Goal: Find specific page/section: Find specific page/section

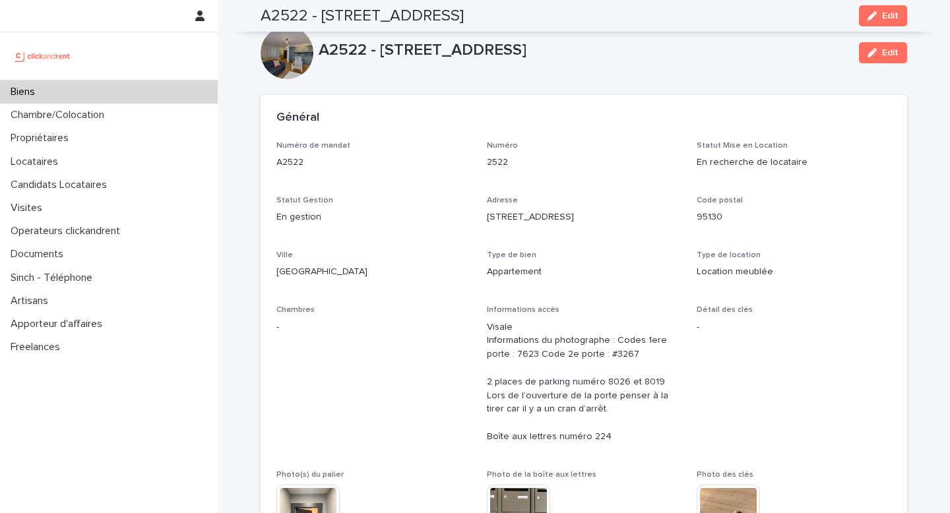
scroll to position [2881, 0]
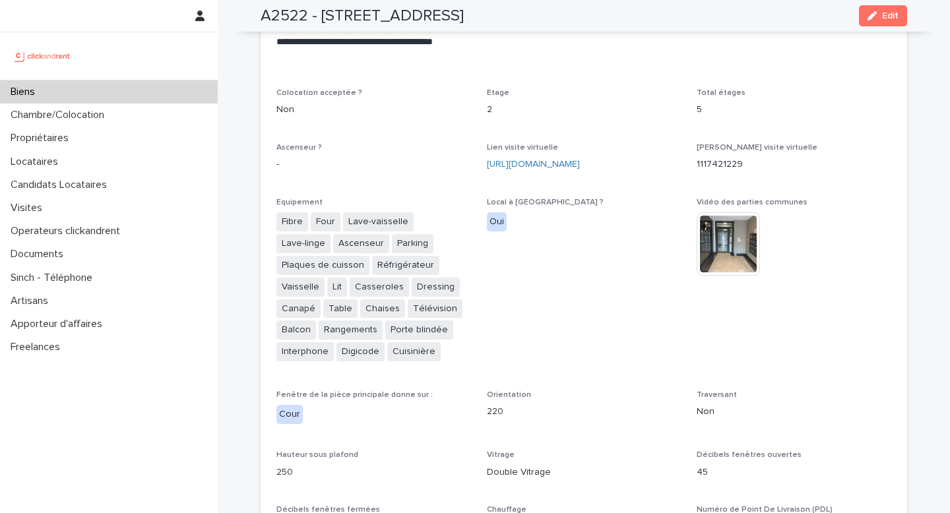
click at [47, 95] on div "Biens" at bounding box center [109, 91] width 218 height 23
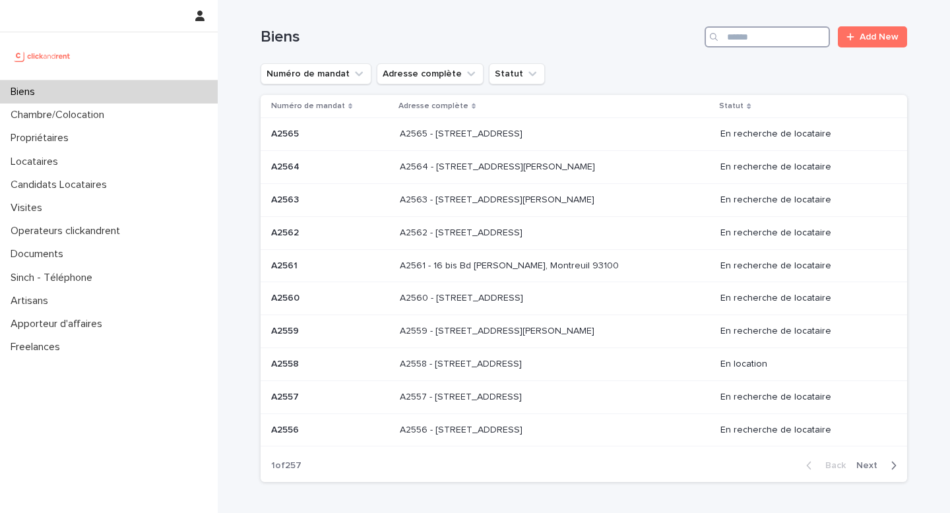
click at [731, 33] on input "Search" at bounding box center [766, 36] width 125 height 21
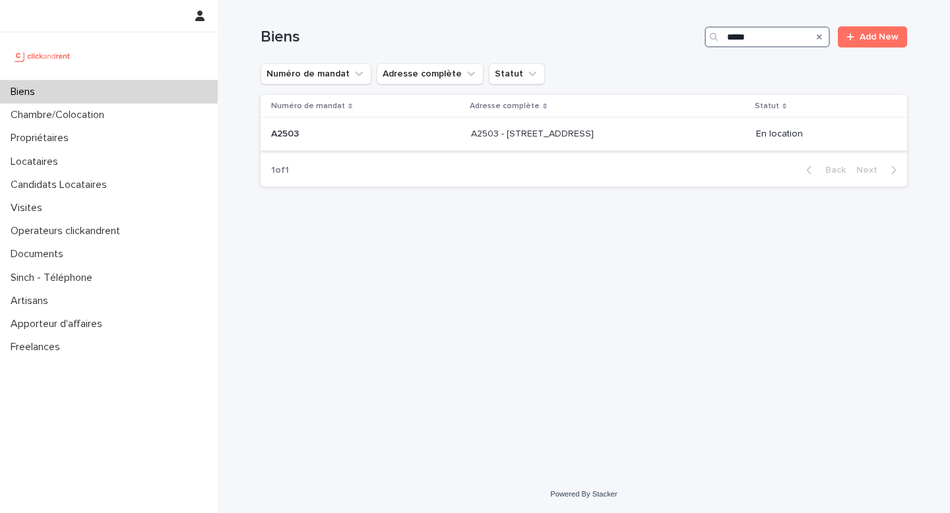
type input "*****"
click at [471, 142] on div "A2503 - [STREET_ADDRESS] - [STREET_ADDRESS]" at bounding box center [608, 134] width 274 height 22
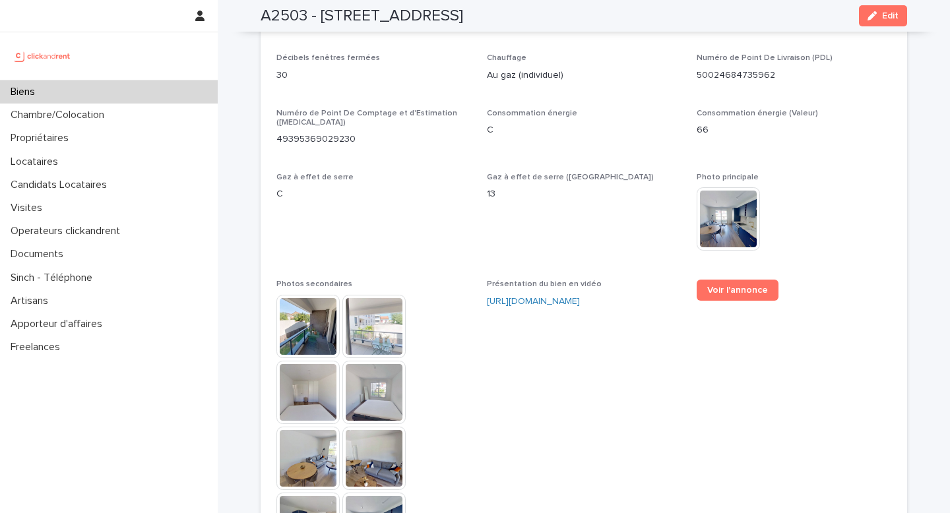
scroll to position [3040, 0]
click at [725, 286] on span "Voir l'annonce" at bounding box center [737, 290] width 61 height 9
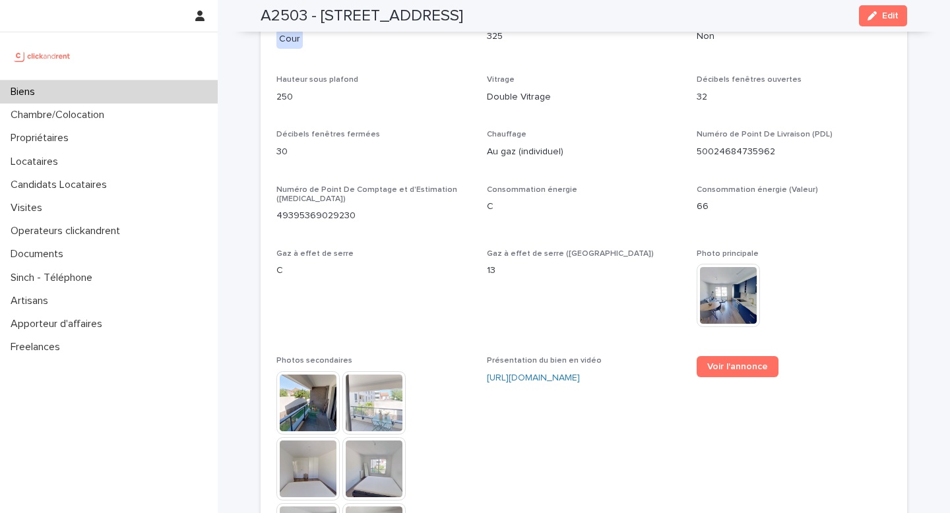
scroll to position [2939, 0]
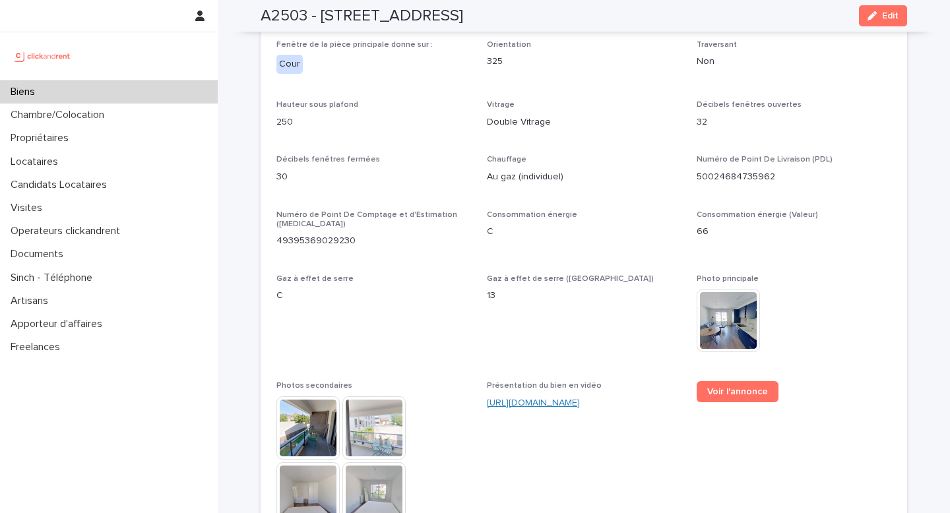
click at [580, 398] on link "[URL][DOMAIN_NAME]" at bounding box center [533, 402] width 93 height 9
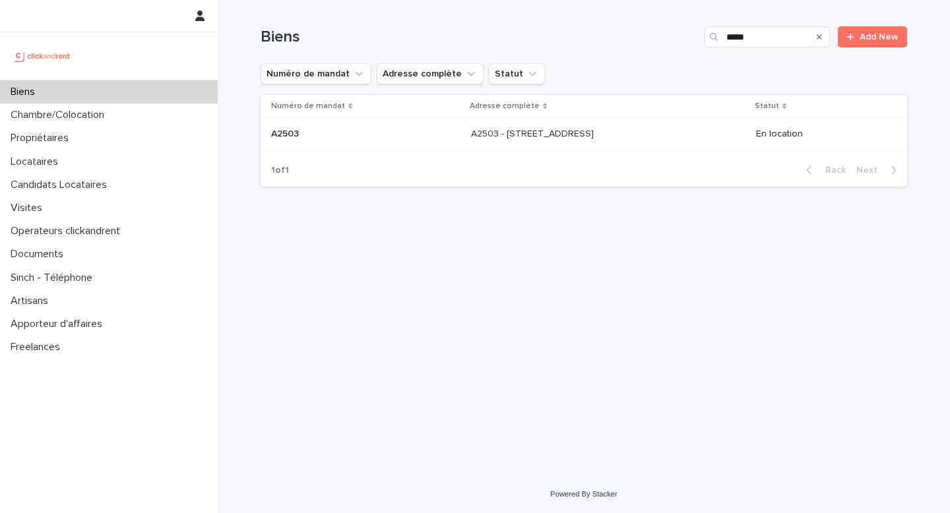
click at [501, 139] on p "A2503 - [STREET_ADDRESS]" at bounding box center [533, 133] width 125 height 14
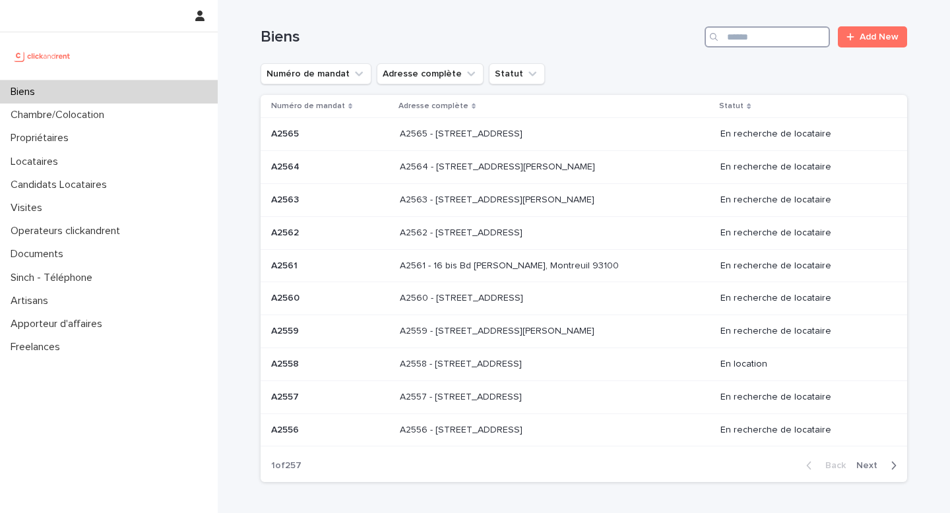
click at [740, 41] on input "Search" at bounding box center [766, 36] width 125 height 21
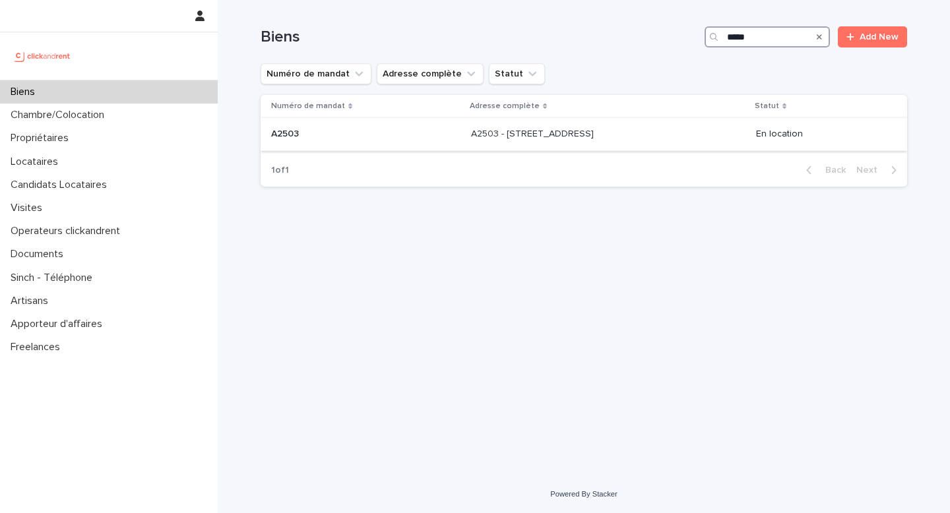
type input "*****"
click at [534, 136] on p "A2503 - [STREET_ADDRESS]" at bounding box center [533, 133] width 125 height 14
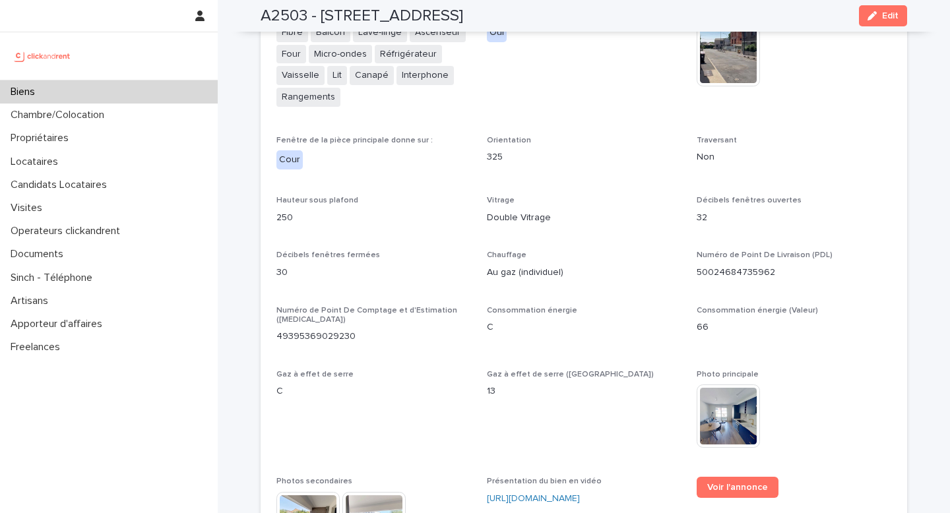
scroll to position [2925, 0]
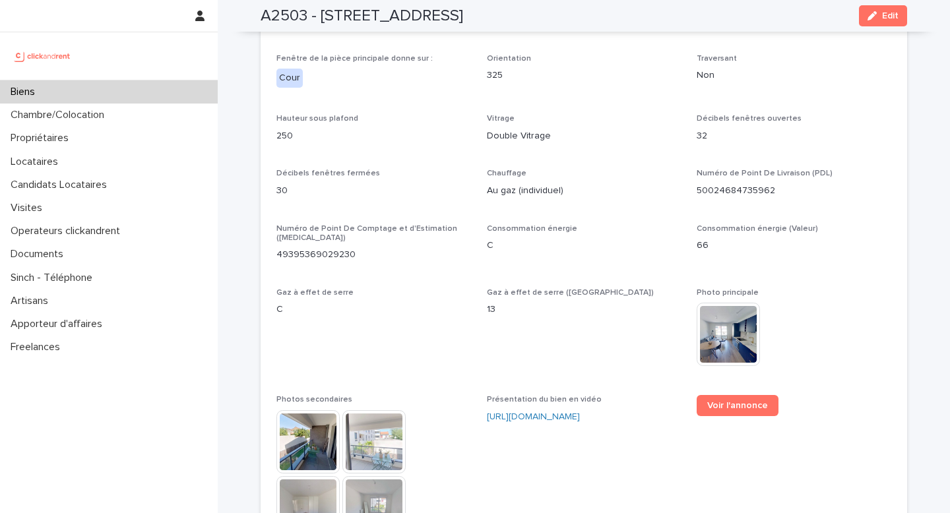
click at [608, 308] on div "Gaz à effet de serre (Valeur) 13" at bounding box center [584, 307] width 195 height 39
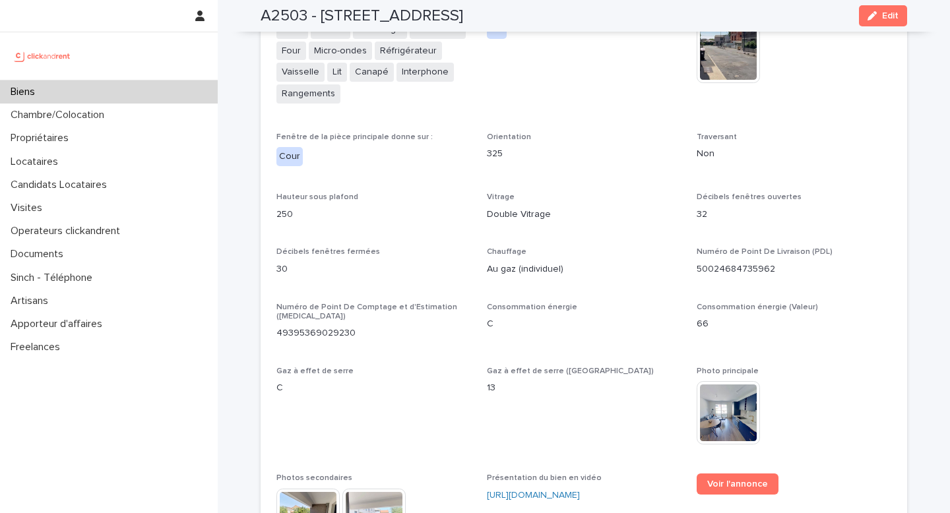
scroll to position [2638, 0]
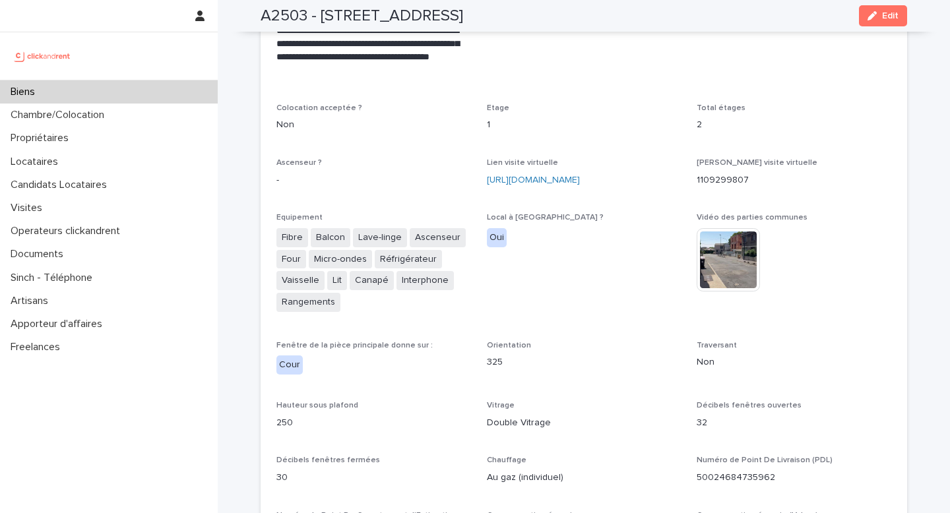
click at [644, 355] on p "325" at bounding box center [584, 362] width 195 height 14
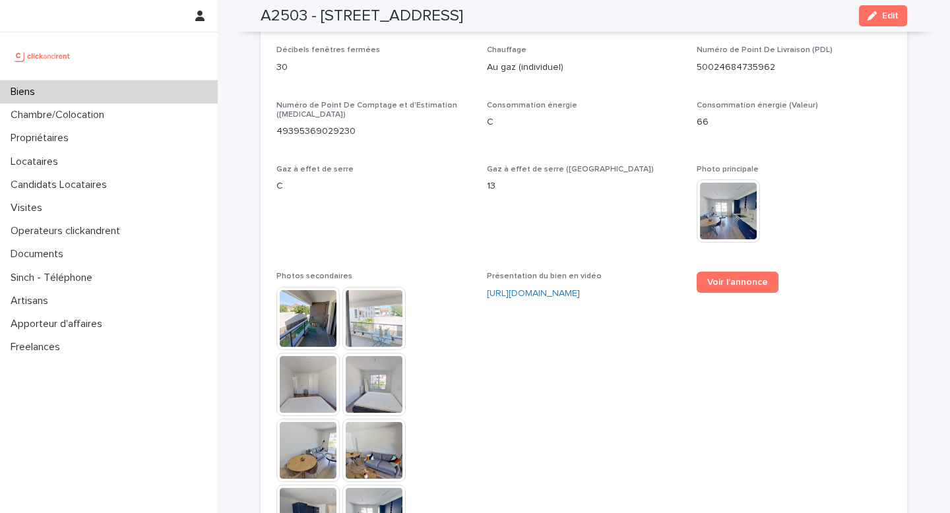
scroll to position [3058, 0]
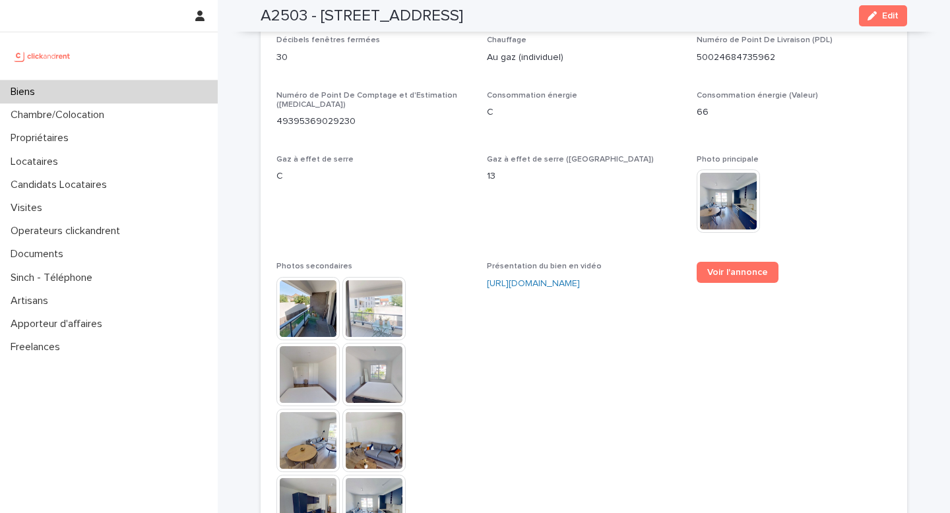
click at [601, 391] on span "Présentation du bien en vidéo https://vimeo.com/1109308843?share=copy" at bounding box center [584, 472] width 195 height 421
click at [737, 350] on span "Voir l'annonce" at bounding box center [793, 472] width 195 height 421
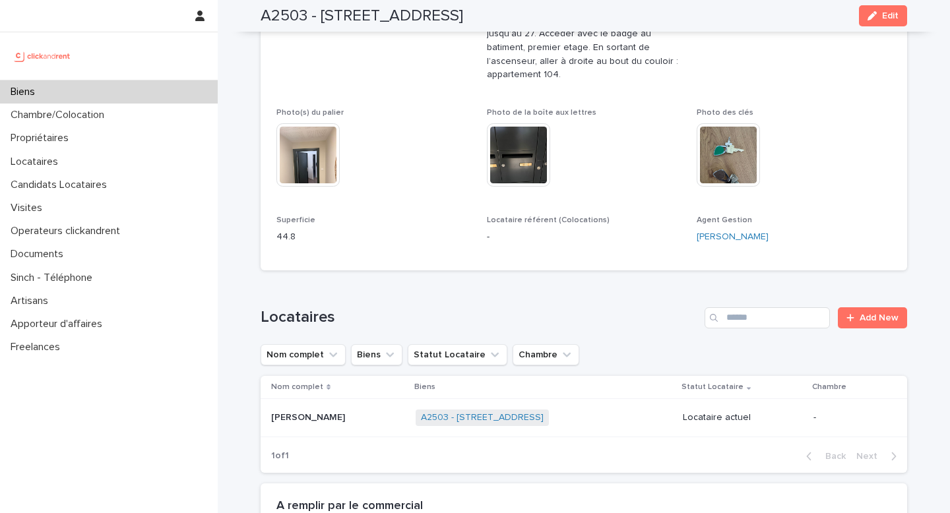
scroll to position [357, 0]
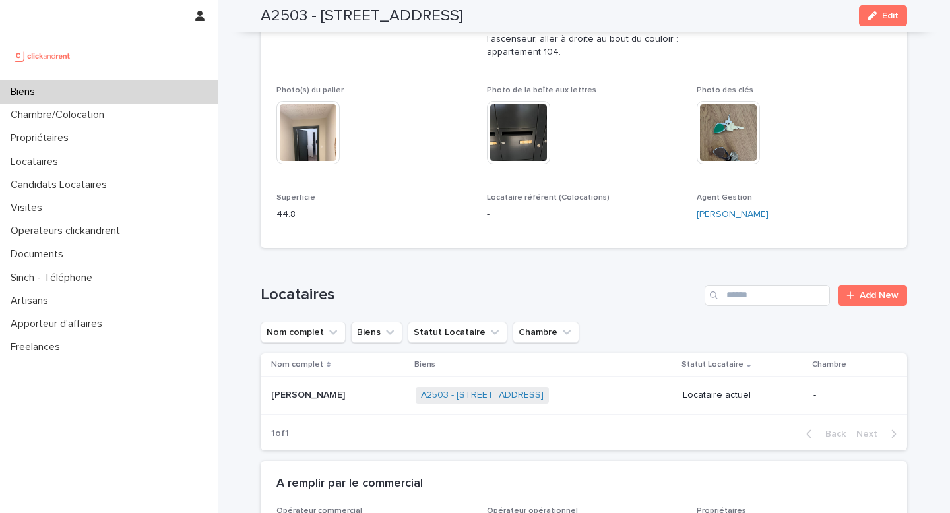
click at [333, 390] on p at bounding box center [338, 395] width 134 height 11
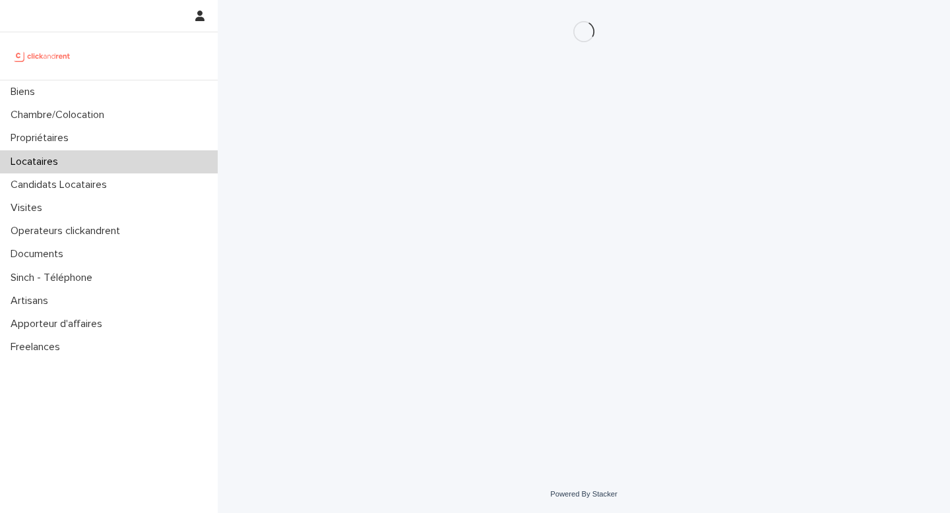
click at [332, 375] on div "Loading... Saving… Loading... Saving…" at bounding box center [584, 221] width 660 height 443
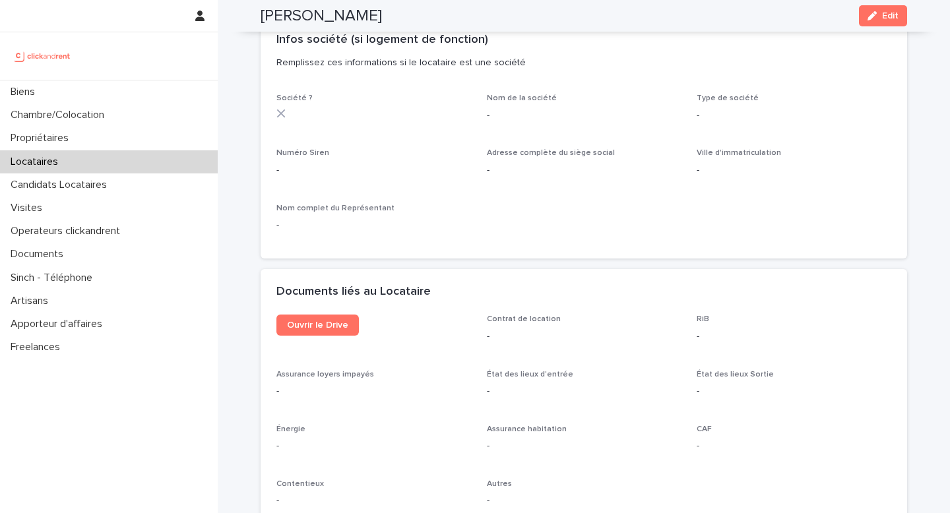
scroll to position [1198, 0]
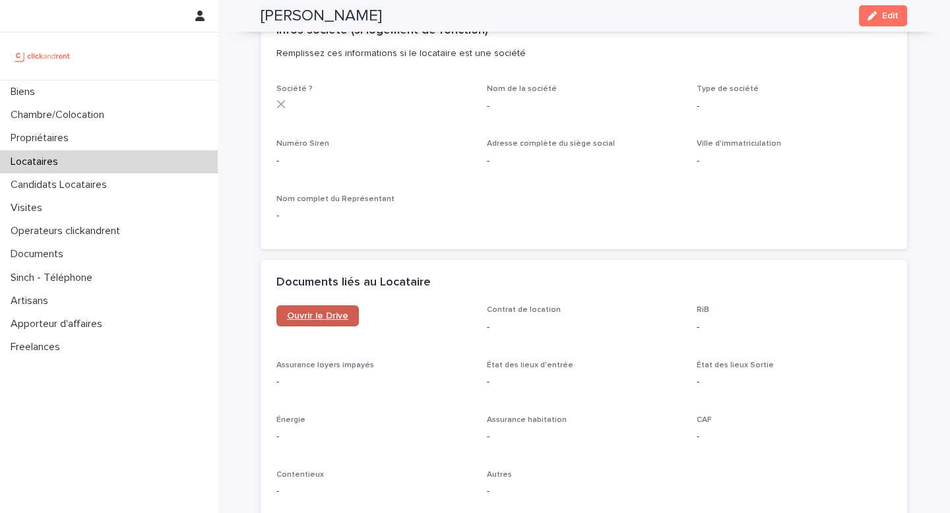
click at [317, 313] on span "Ouvrir le Drive" at bounding box center [317, 315] width 61 height 9
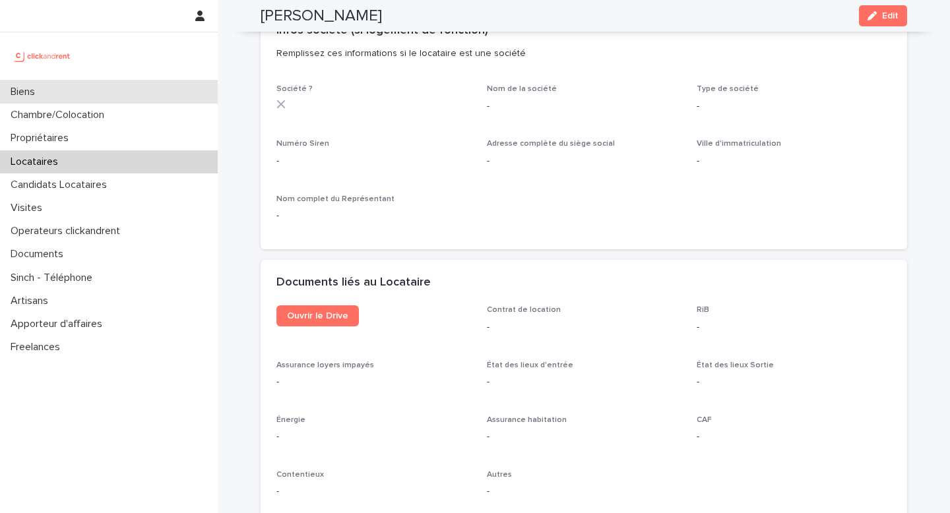
click at [66, 93] on div "Biens" at bounding box center [109, 91] width 218 height 23
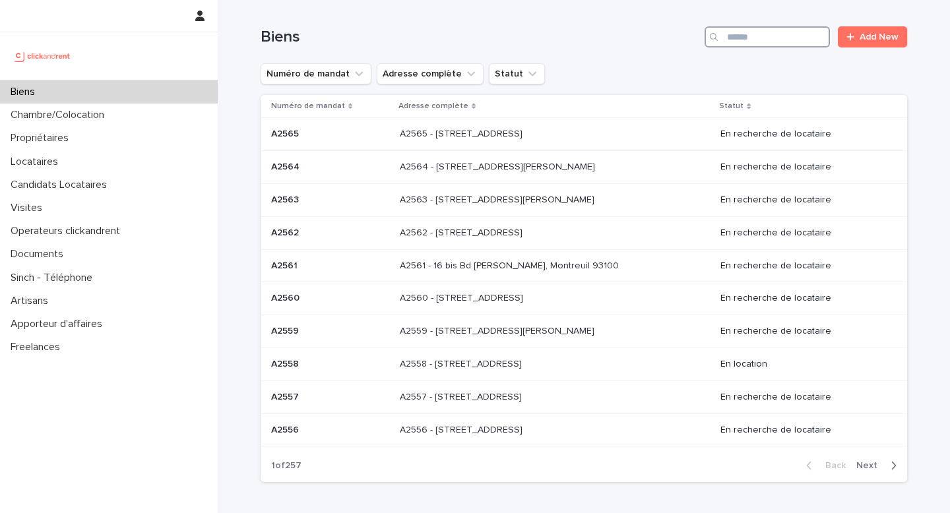
click at [746, 33] on input "Search" at bounding box center [766, 36] width 125 height 21
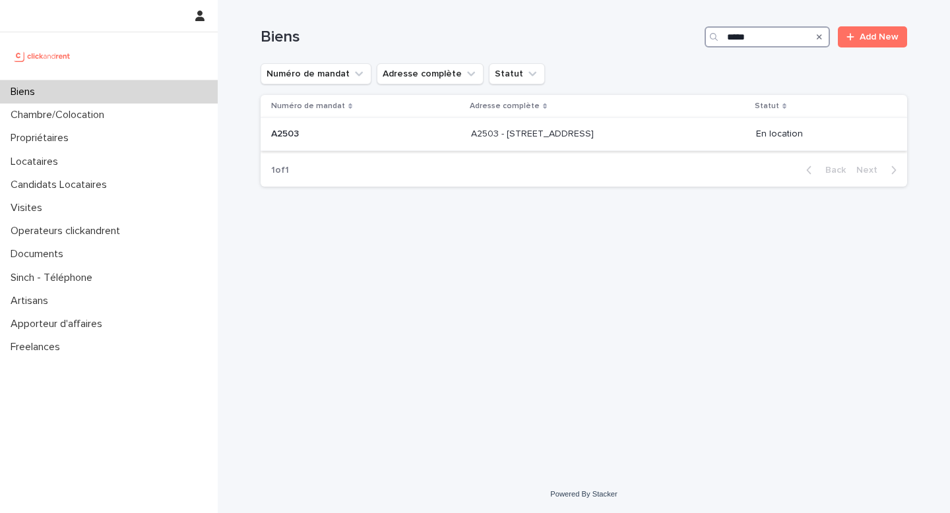
type input "*****"
click at [551, 138] on p "A2503 - [STREET_ADDRESS]" at bounding box center [533, 133] width 125 height 14
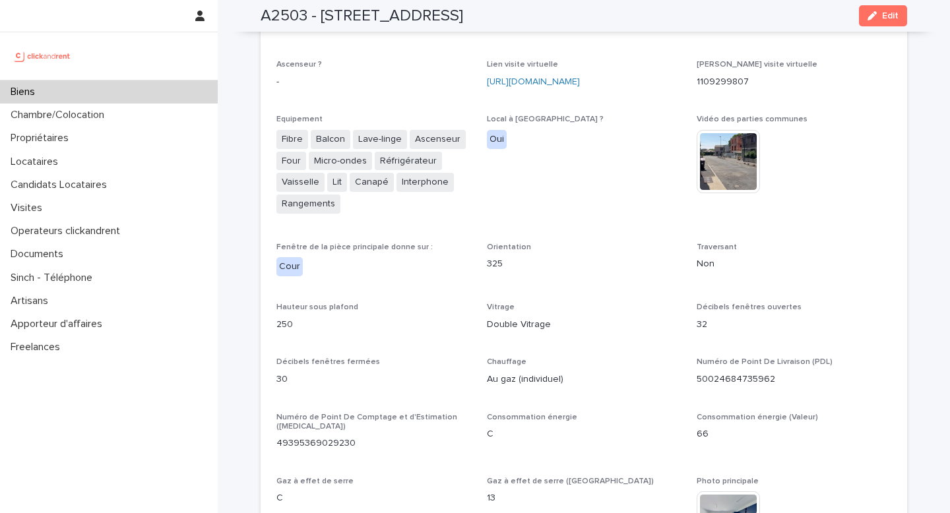
scroll to position [2575, 0]
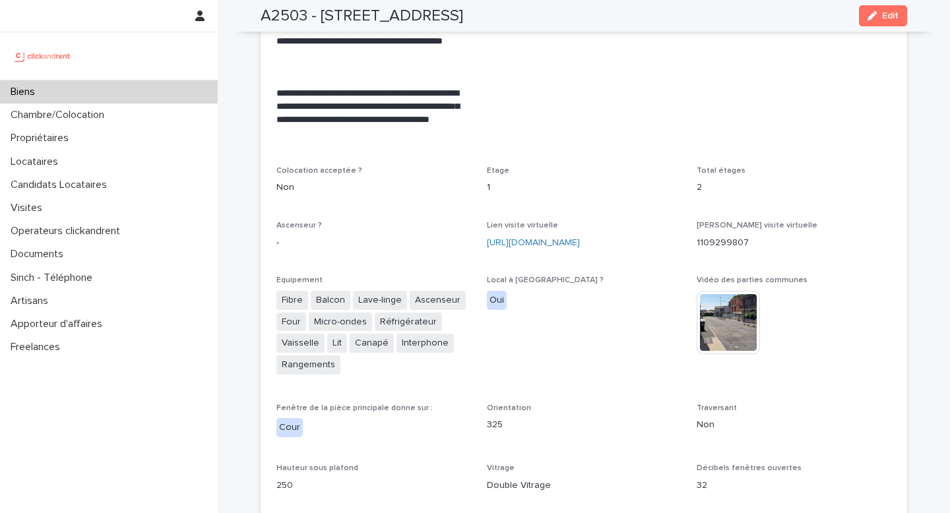
click at [574, 247] on div "Lien visite virtuelle https://my.matterport.com/show/?m=kagTD8u3Jzk" at bounding box center [584, 240] width 195 height 39
click at [576, 221] on p "Lien visite virtuelle" at bounding box center [584, 225] width 195 height 9
click at [867, 19] on icon "button" at bounding box center [871, 15] width 9 height 9
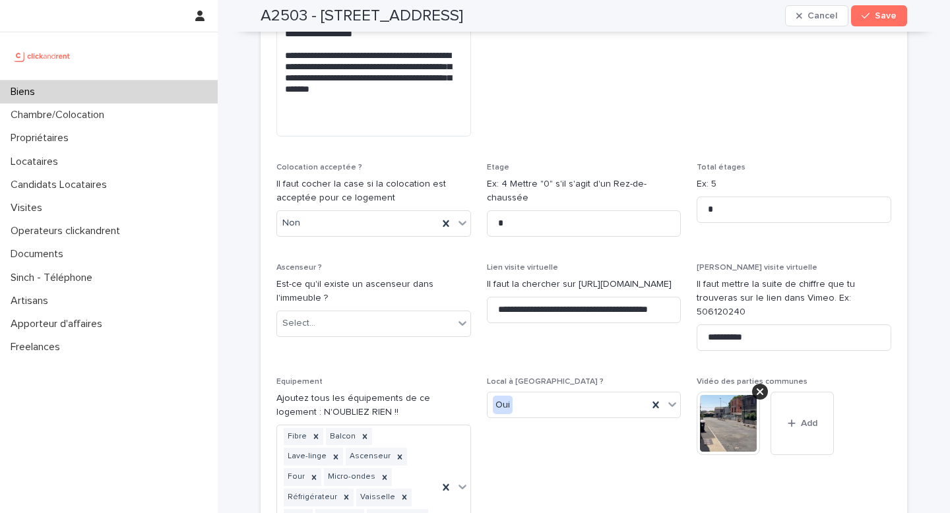
scroll to position [4202, 0]
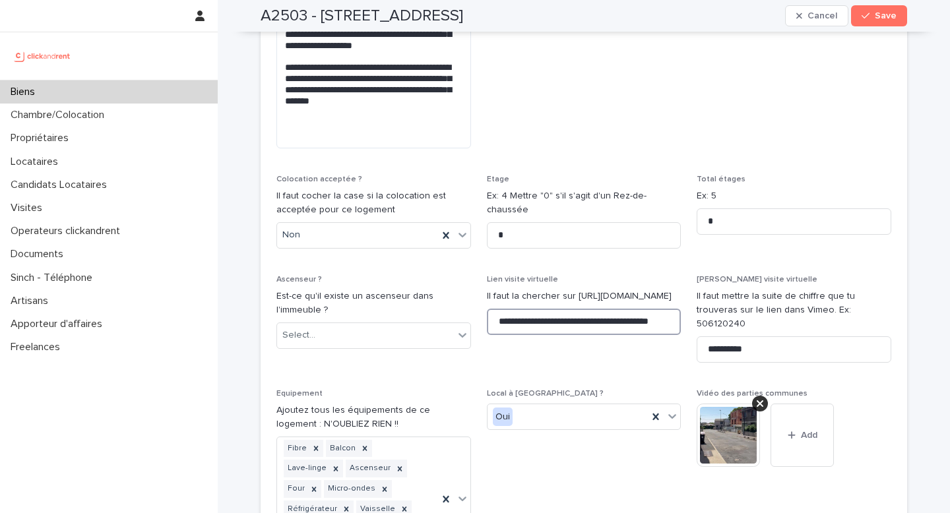
click at [667, 309] on input "**********" at bounding box center [584, 322] width 195 height 26
drag, startPoint x: 493, startPoint y: 268, endPoint x: 697, endPoint y: 287, distance: 205.3
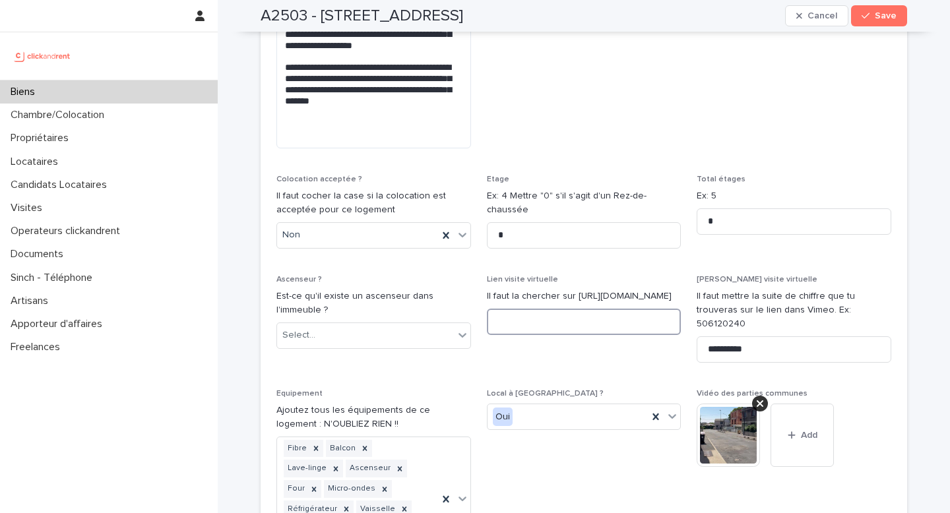
paste input "**********"
type input "**********"
click at [848, 389] on p "Vidéo des parties communes" at bounding box center [793, 393] width 195 height 9
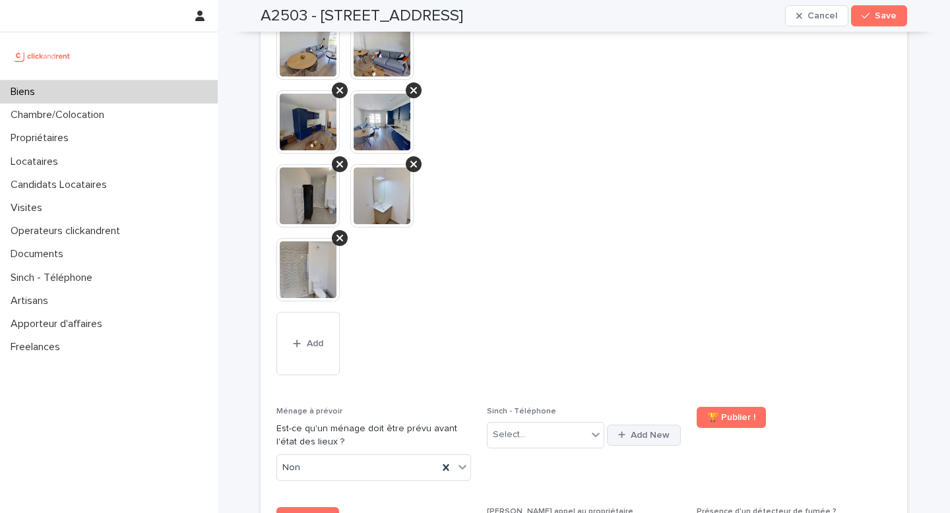
scroll to position [5643, 0]
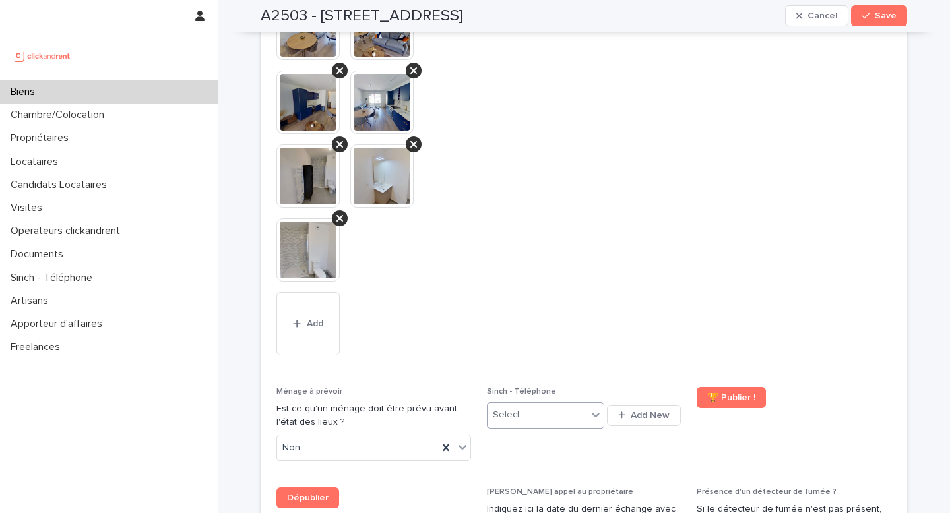
click at [589, 408] on icon at bounding box center [595, 414] width 13 height 13
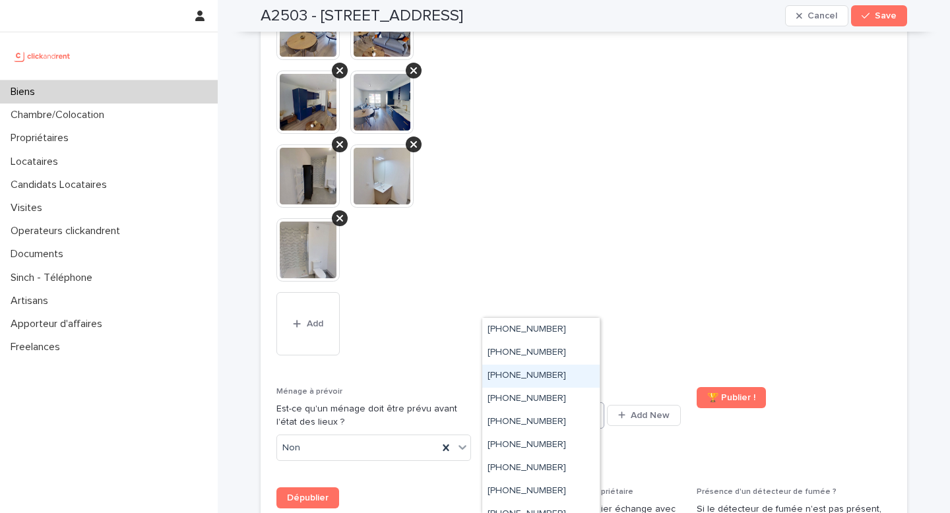
scroll to position [554, 0]
click at [574, 423] on div "+33755517443" at bounding box center [540, 421] width 117 height 23
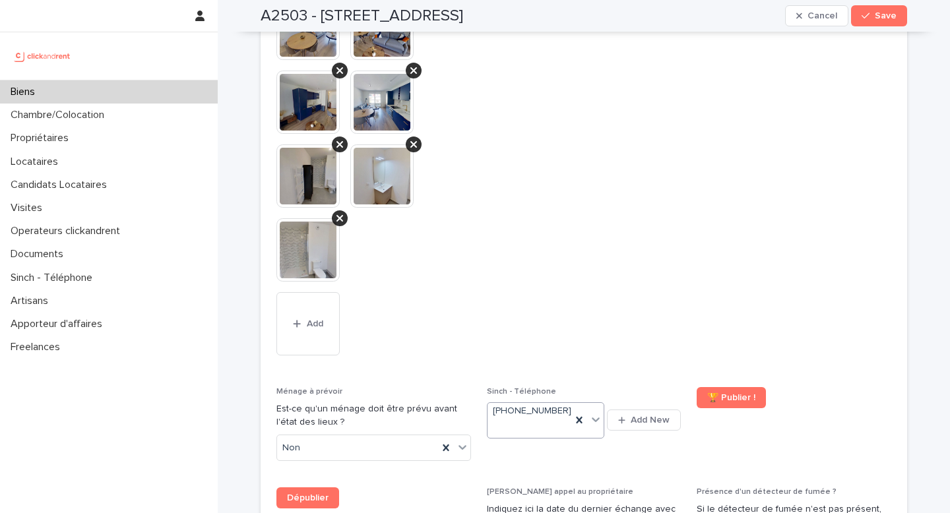
click at [806, 387] on div "🏆 Publier !" at bounding box center [793, 403] width 195 height 32
click at [870, 17] on div "button" at bounding box center [867, 15] width 13 height 9
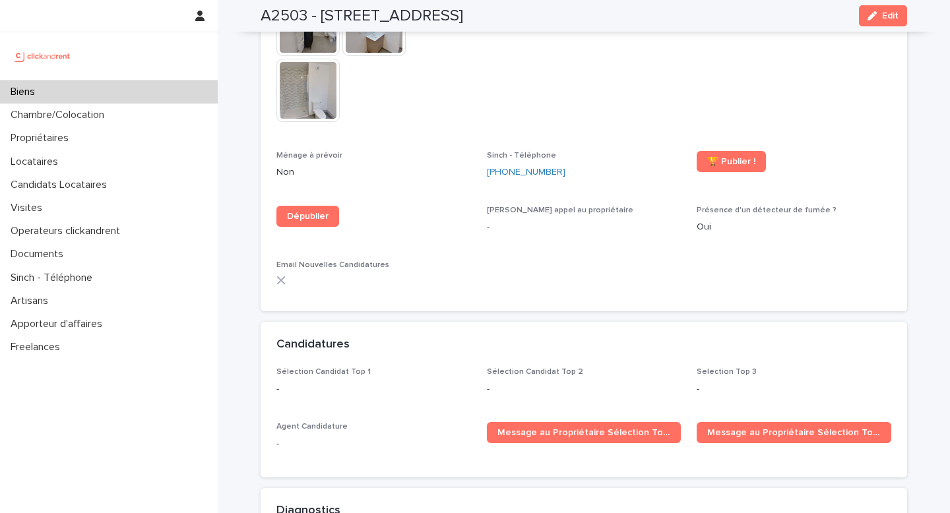
scroll to position [3596, 0]
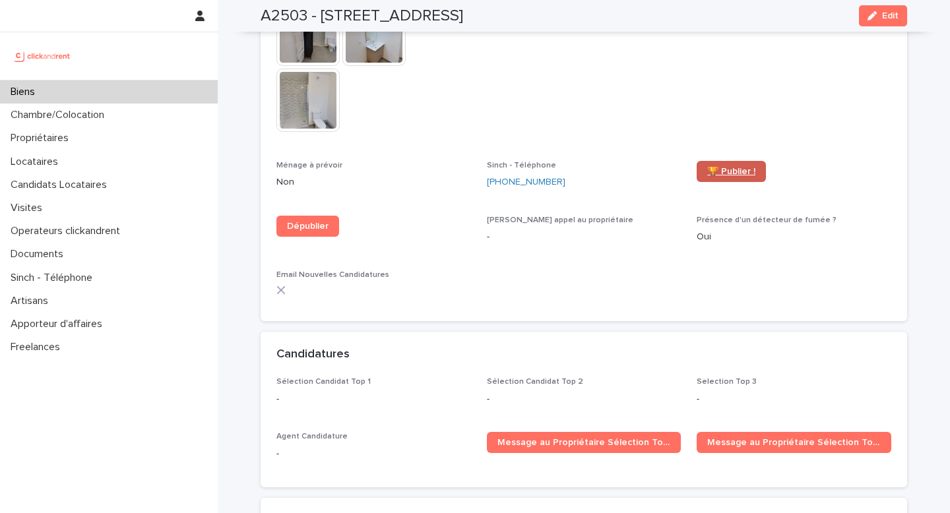
click at [720, 167] on span "🏆 Publier !" at bounding box center [731, 171] width 48 height 9
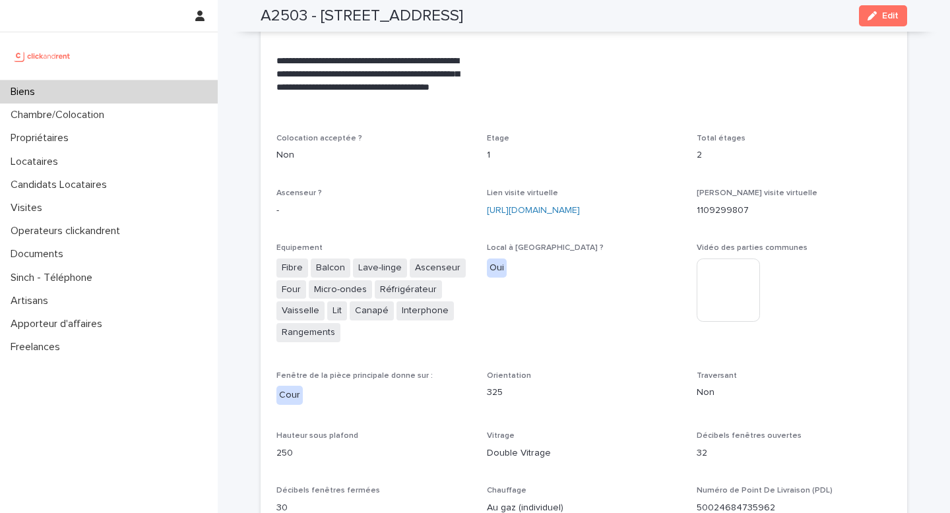
scroll to position [2500, 0]
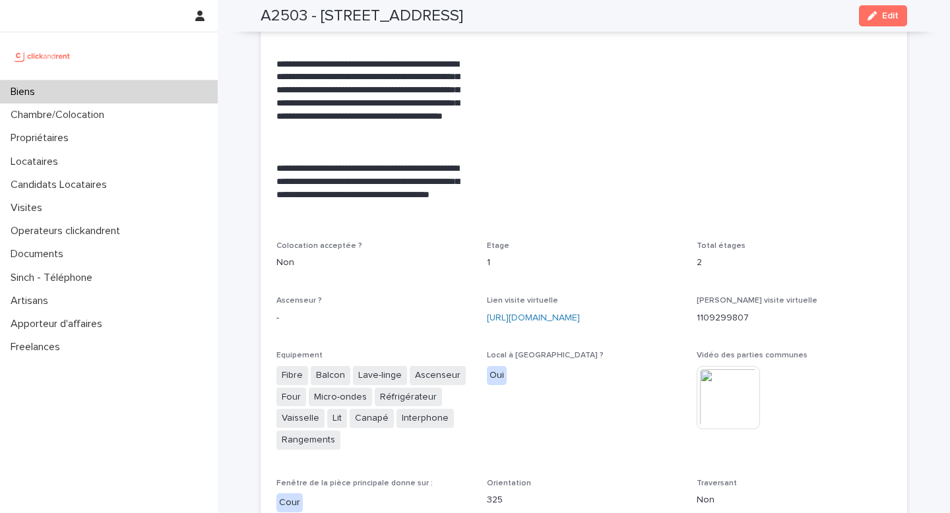
drag, startPoint x: 774, startPoint y: 188, endPoint x: 758, endPoint y: 202, distance: 21.5
click at [772, 188] on span "Disponibilité 3/9/2025" at bounding box center [793, 102] width 195 height 248
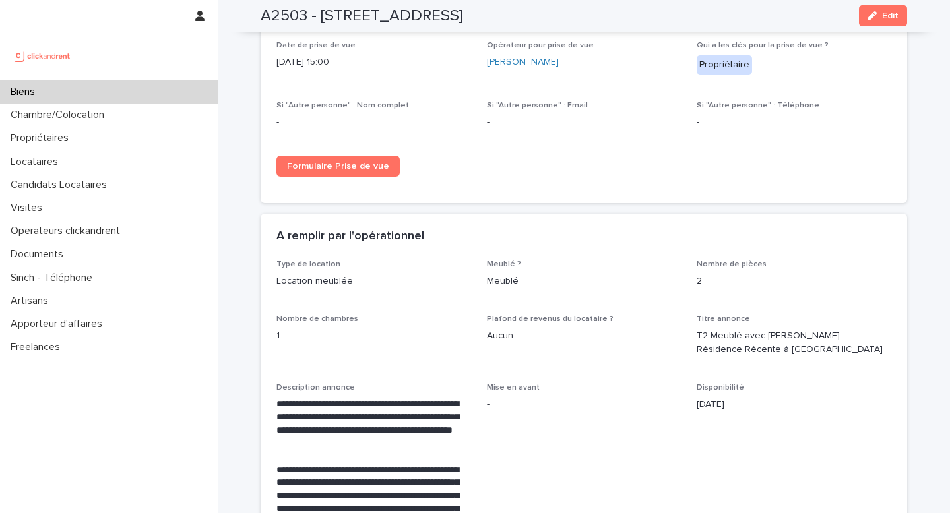
scroll to position [2140, 0]
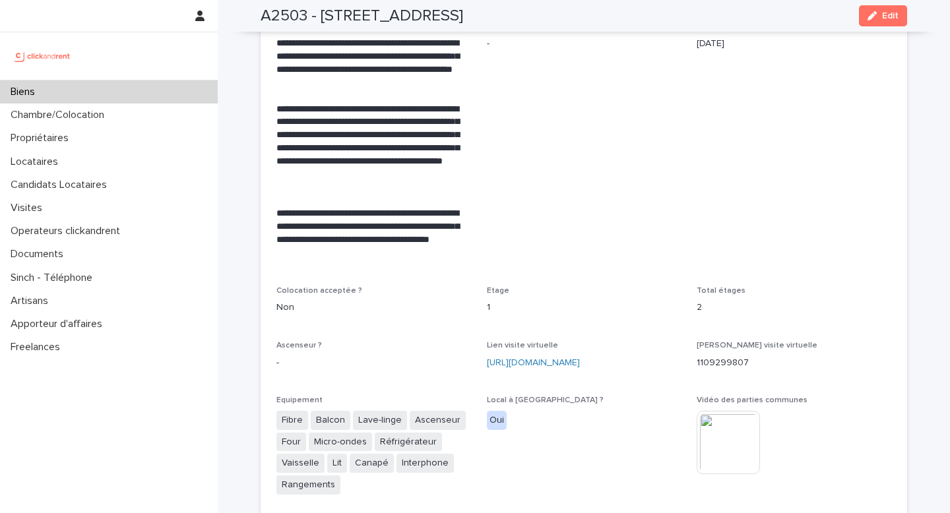
scroll to position [2790, 0]
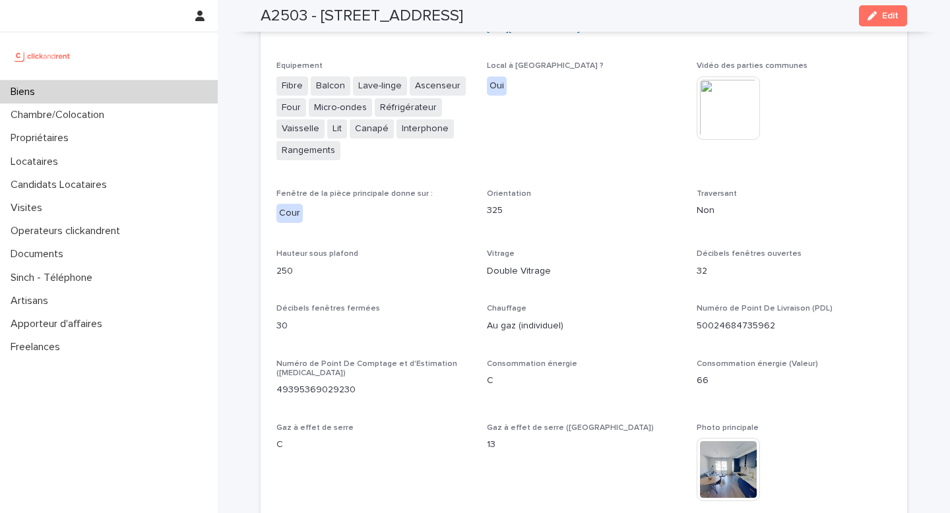
click at [588, 334] on div "Chauffage Au gaz (individuel)" at bounding box center [584, 323] width 195 height 39
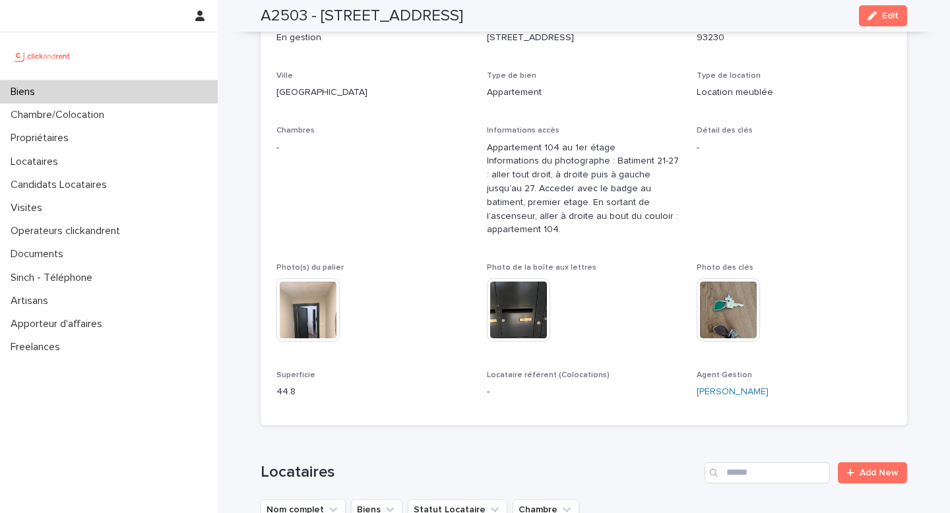
scroll to position [0, 0]
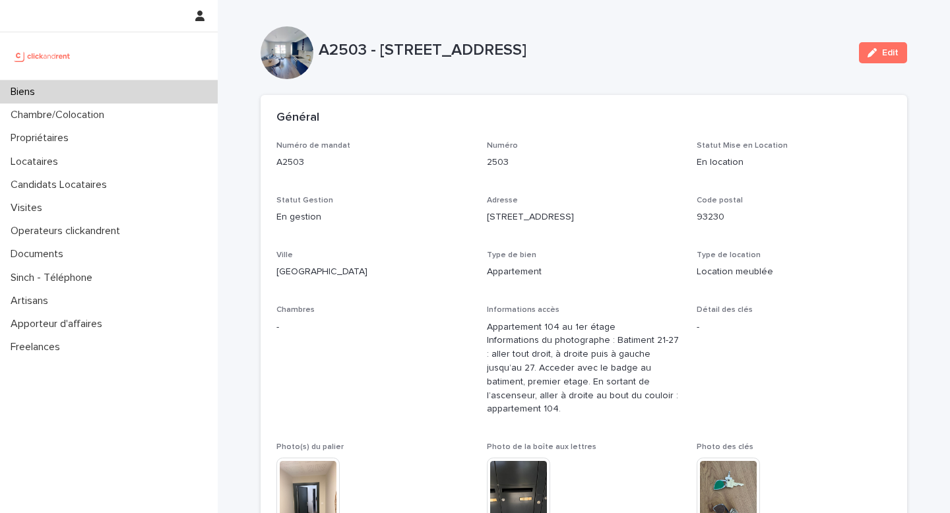
click at [785, 63] on div "A2503 - [STREET_ADDRESS]" at bounding box center [584, 53] width 530 height 24
click at [562, 96] on div "Général" at bounding box center [584, 118] width 646 height 46
click at [403, 175] on div "Numéro de mandat A2503" at bounding box center [373, 160] width 195 height 39
click at [70, 85] on div "Biens" at bounding box center [109, 91] width 218 height 23
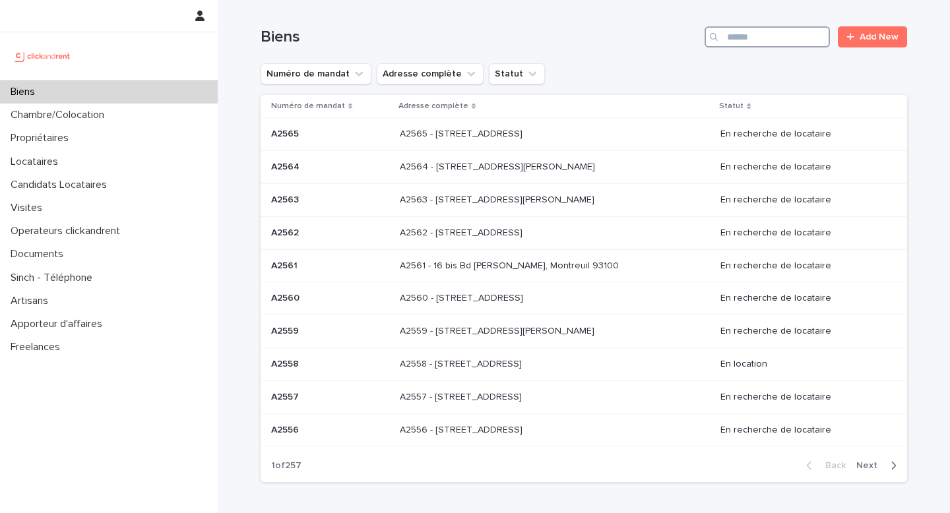
click at [749, 41] on input "Search" at bounding box center [766, 36] width 125 height 21
paste input "*****"
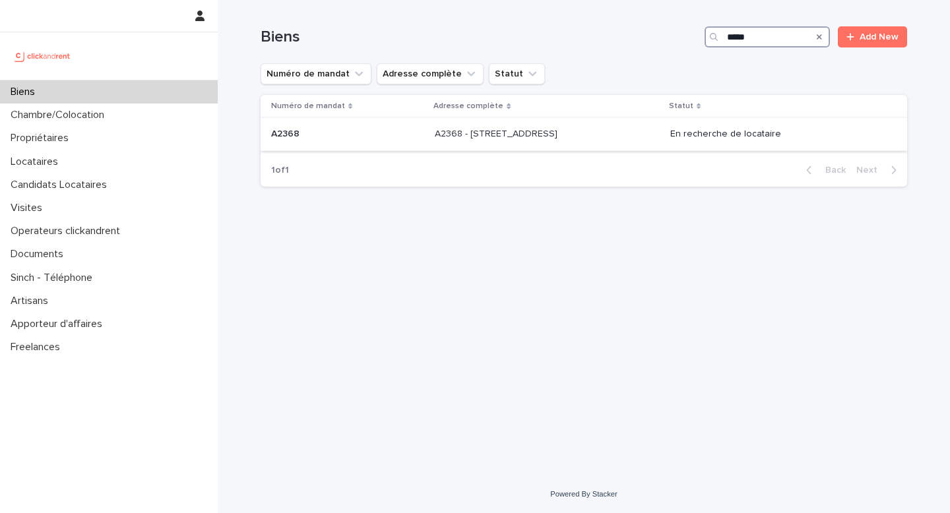
type input "*****"
click at [487, 133] on p "A2368 - 5 avenue des Mandarines, Nantes 44000" at bounding box center [497, 133] width 125 height 14
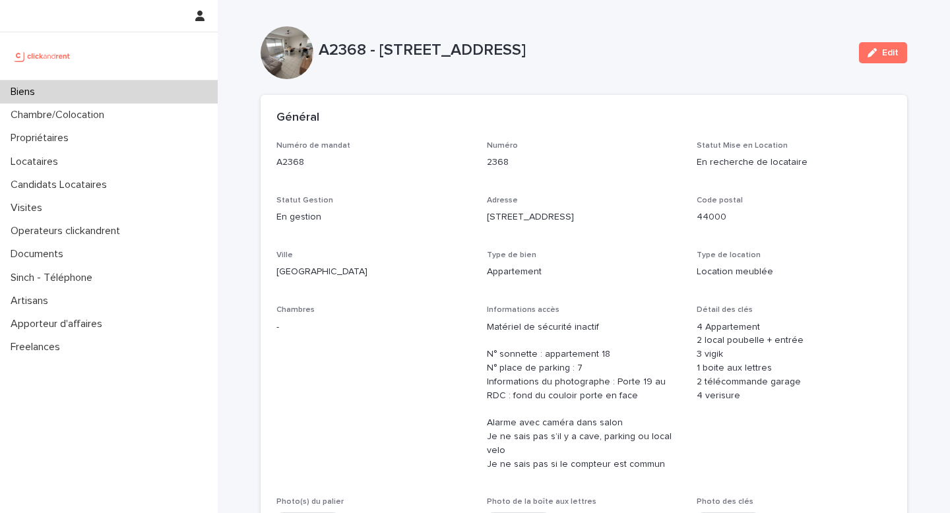
click at [75, 98] on div "Biens" at bounding box center [109, 91] width 218 height 23
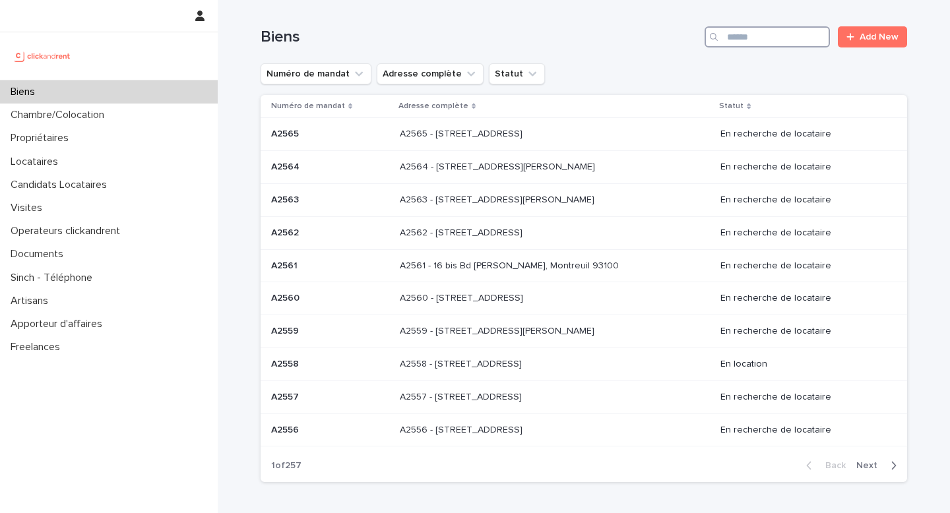
click at [738, 36] on input "Search" at bounding box center [766, 36] width 125 height 21
paste input "*****"
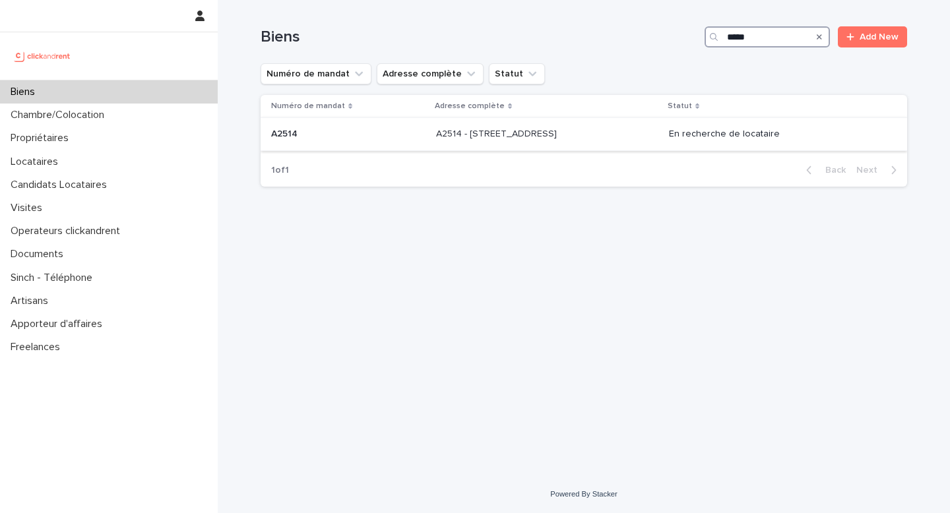
type input "*****"
click at [527, 138] on p "A2514 - 5 rue du Marché, Lille 59000" at bounding box center [497, 133] width 123 height 14
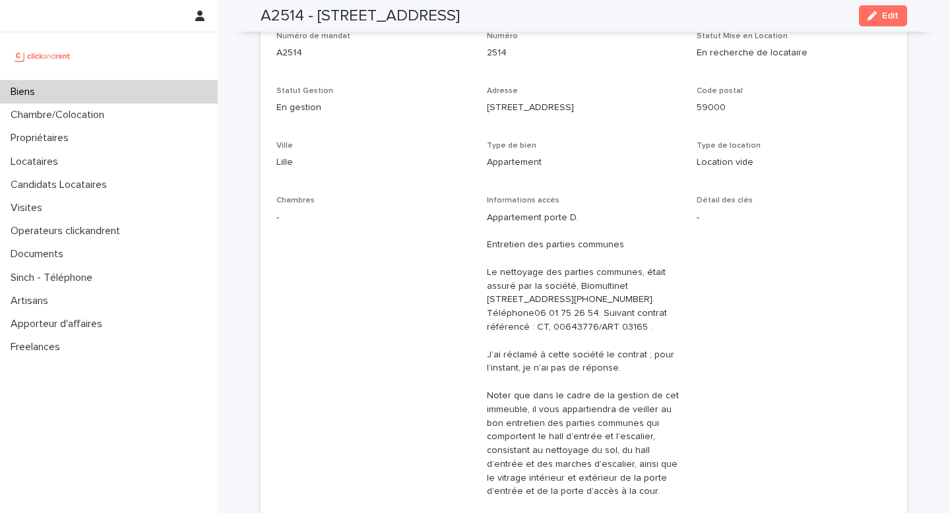
scroll to position [4, 0]
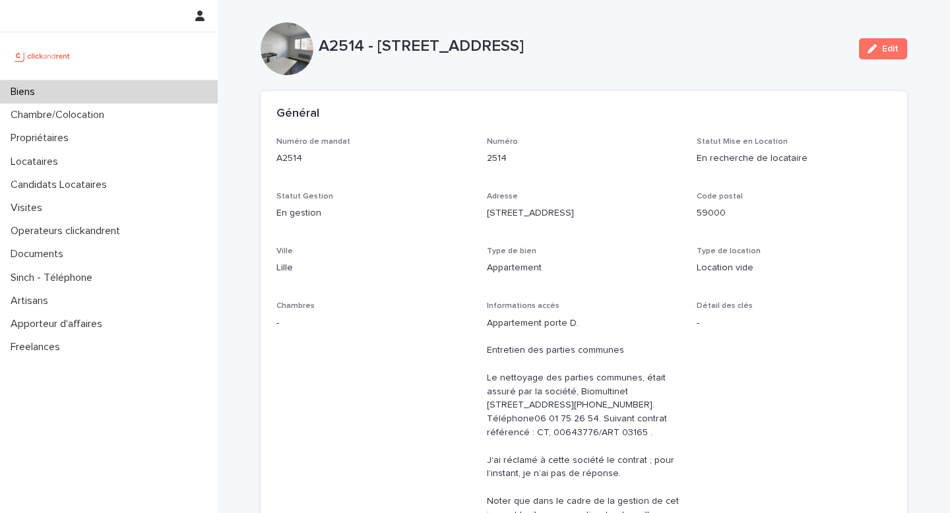
click at [84, 92] on div "Biens" at bounding box center [109, 91] width 218 height 23
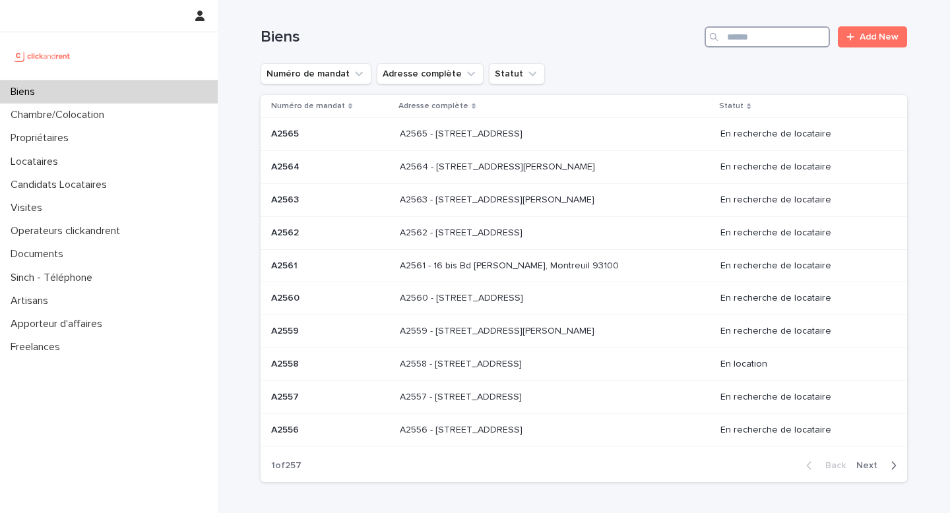
click at [764, 38] on input "Search" at bounding box center [766, 36] width 125 height 21
paste input "*****"
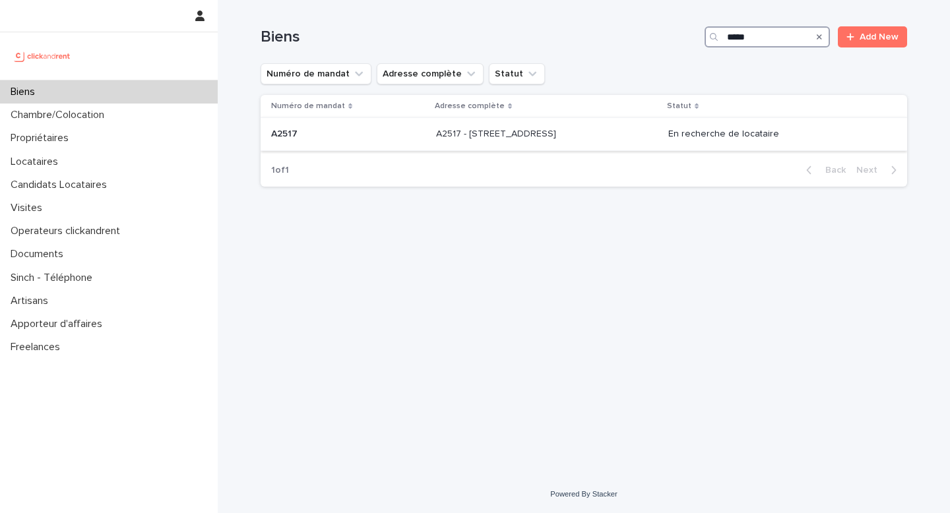
type input "*****"
click at [512, 135] on p "A2517 - 5 rue du Marché, Lille 59000" at bounding box center [497, 133] width 123 height 14
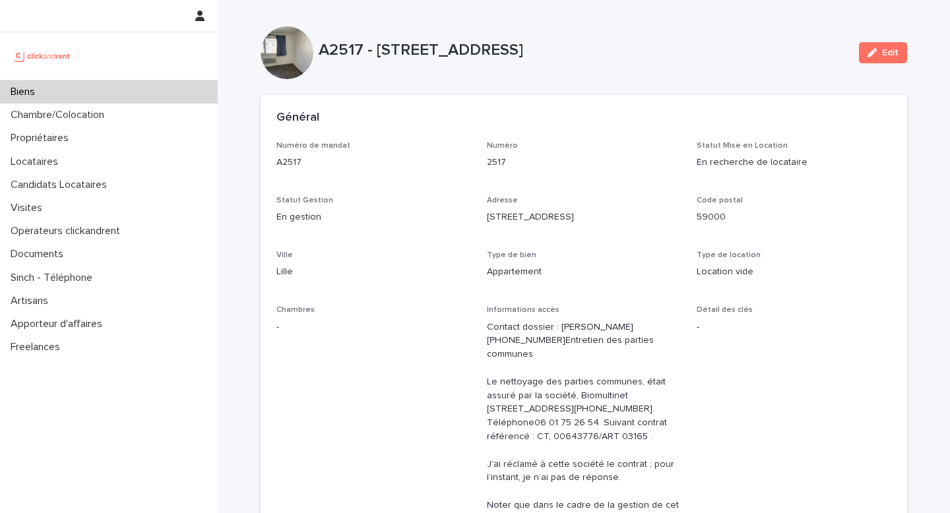
scroll to position [1006, 0]
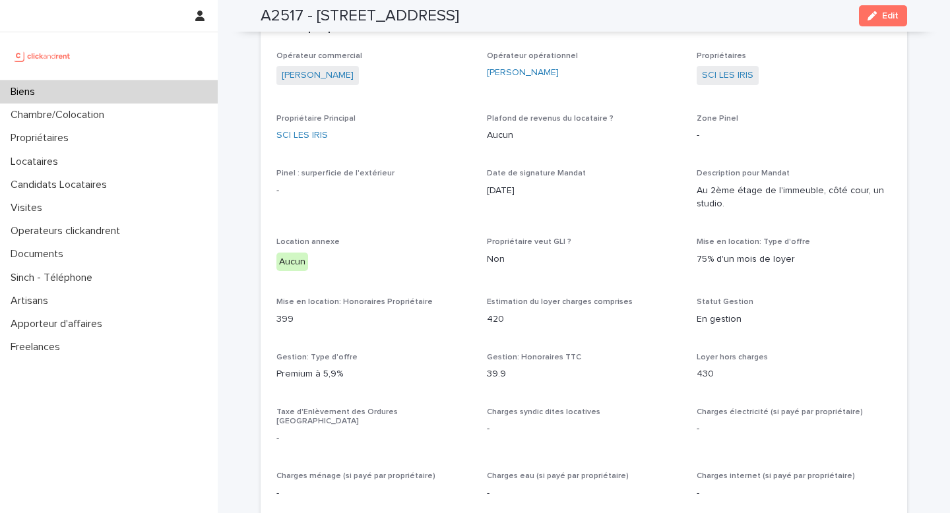
click at [102, 85] on div "Biens" at bounding box center [109, 91] width 218 height 23
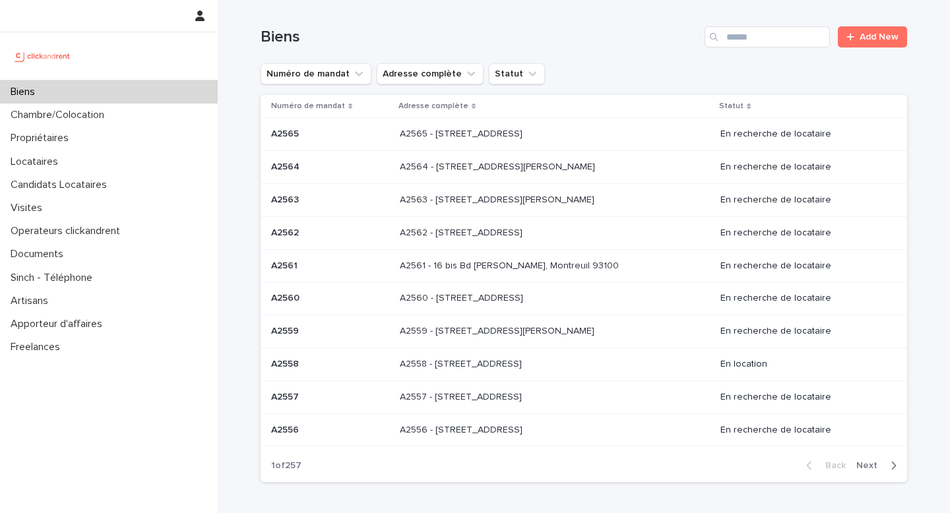
click at [96, 89] on div "Biens" at bounding box center [109, 91] width 218 height 23
click at [771, 37] on input "Search" at bounding box center [766, 36] width 125 height 21
paste input "*****"
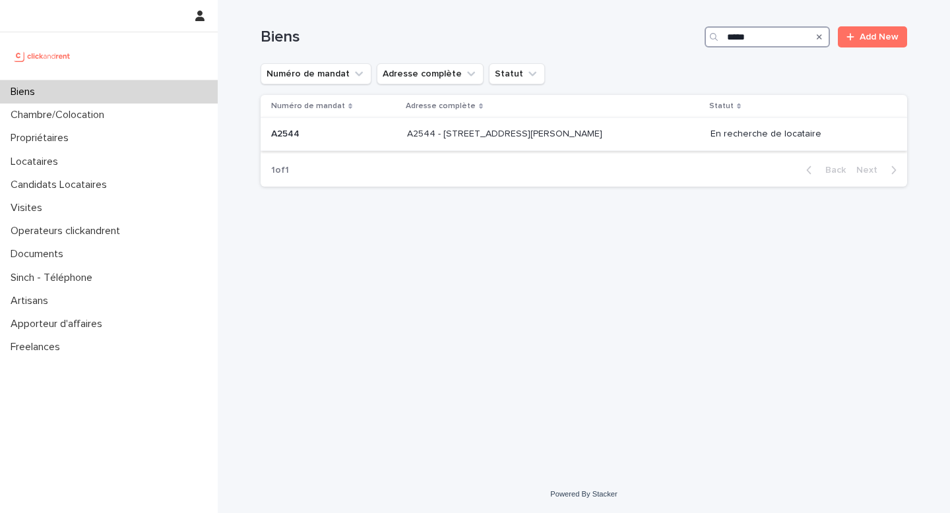
type input "*****"
click at [561, 143] on div "A2544 - 22 rue Moreau Vauthier, Boulogne-Billancourt 92100 A2544 - 22 rue Morea…" at bounding box center [553, 134] width 293 height 22
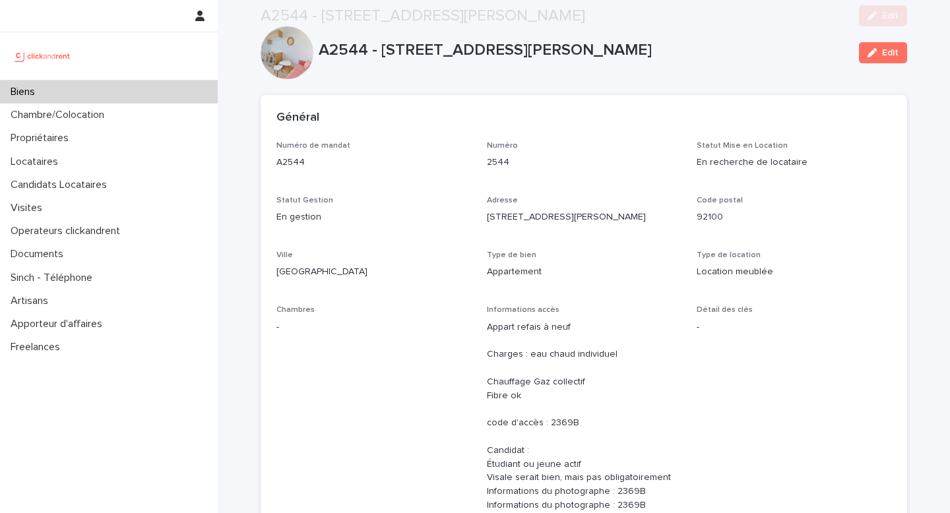
scroll to position [1100, 0]
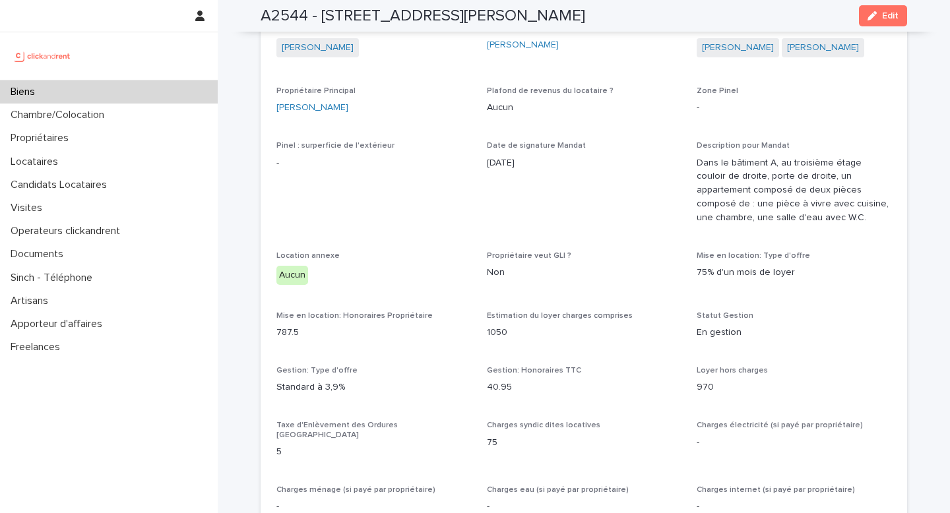
click at [857, 124] on div "Zone Pinel -" at bounding box center [793, 105] width 195 height 39
drag, startPoint x: 614, startPoint y: 129, endPoint x: 611, endPoint y: 97, distance: 32.5
click at [609, 65] on span "Opérateur opérationnel Sarah Ntimasieme" at bounding box center [584, 47] width 195 height 47
click at [615, 193] on span "Date de signature Mandat 1/9/2025" at bounding box center [584, 188] width 195 height 94
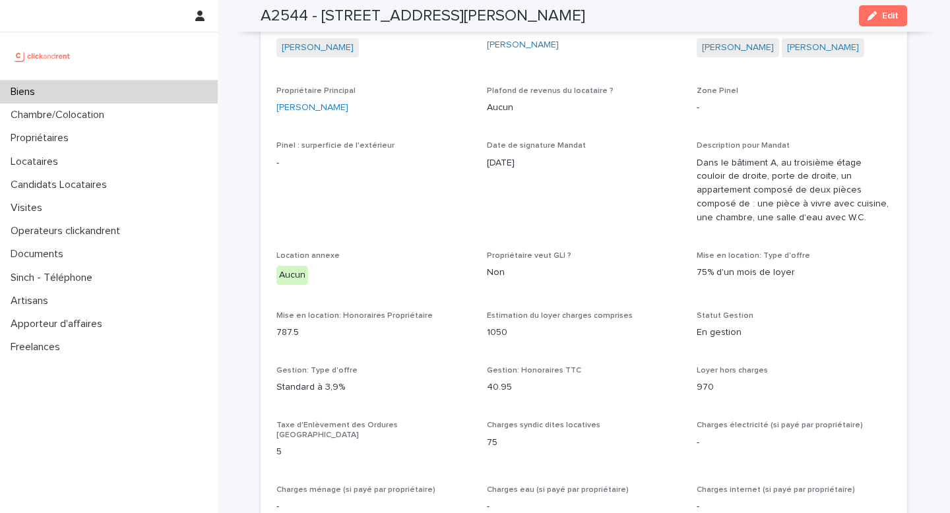
click at [614, 204] on span "Date de signature Mandat 1/9/2025" at bounding box center [584, 188] width 195 height 94
click at [617, 169] on p "1/9/2025" at bounding box center [584, 163] width 195 height 14
click at [621, 63] on div "Opérateur opérationnel Sarah Ntimasieme" at bounding box center [584, 43] width 195 height 39
click at [605, 193] on span "Date de signature Mandat 1/9/2025" at bounding box center [584, 188] width 195 height 94
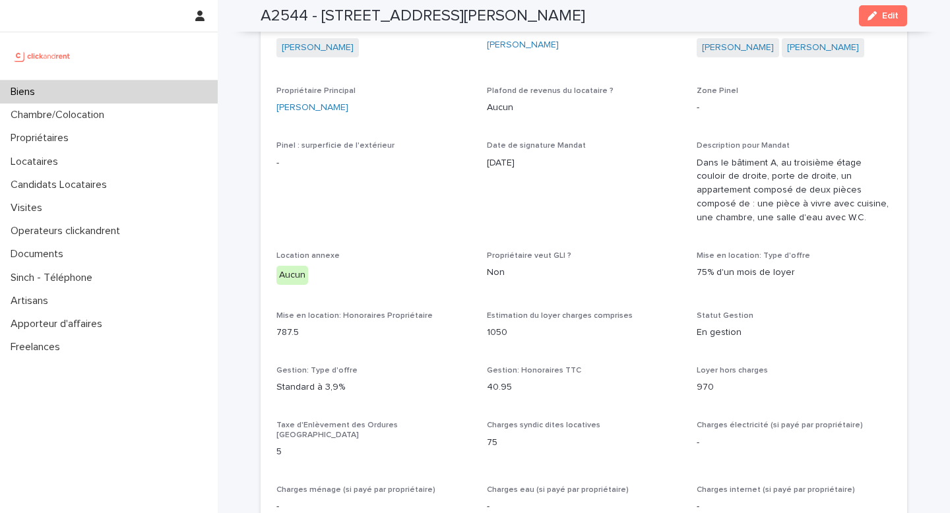
click at [609, 201] on span "Date de signature Mandat 1/9/2025" at bounding box center [584, 188] width 195 height 94
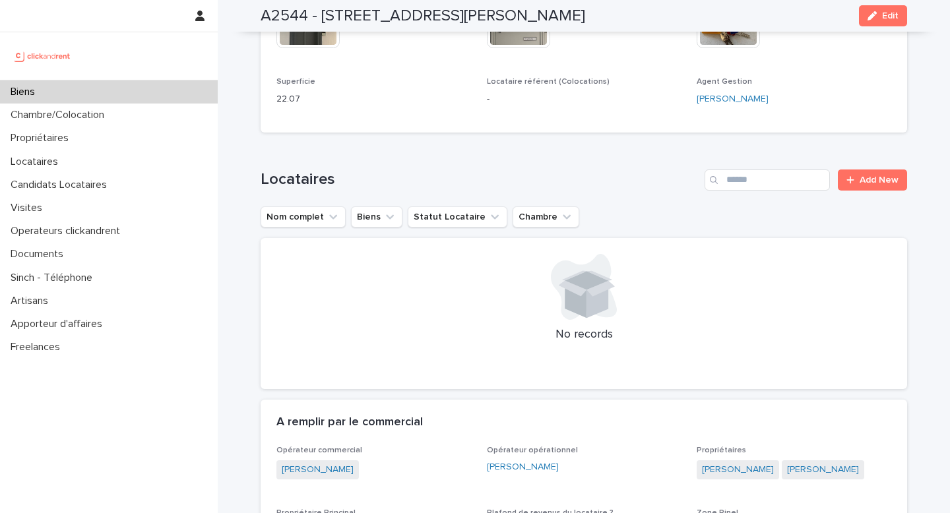
scroll to position [623, 0]
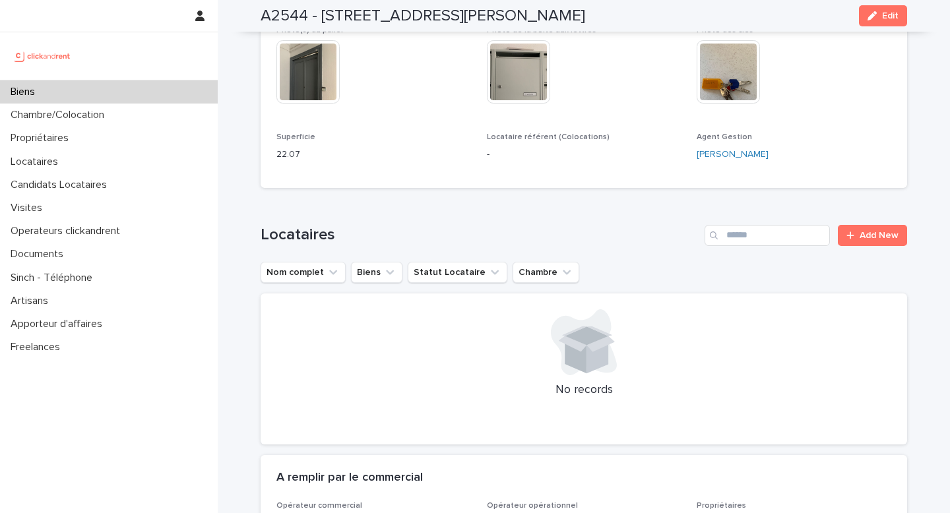
click at [614, 202] on div "Loading... Saving… Locataires Add New Nom complet Biens Statut Locataire Chambr…" at bounding box center [584, 327] width 646 height 257
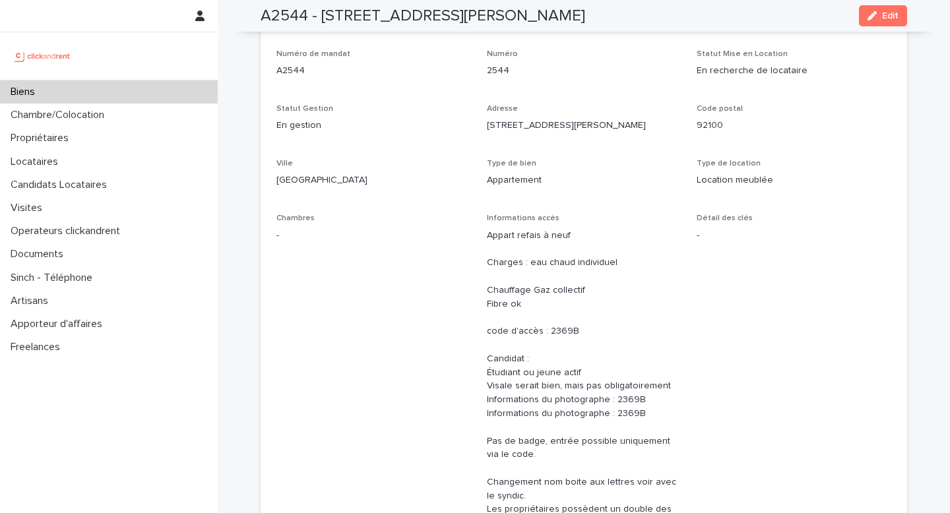
scroll to position [0, 0]
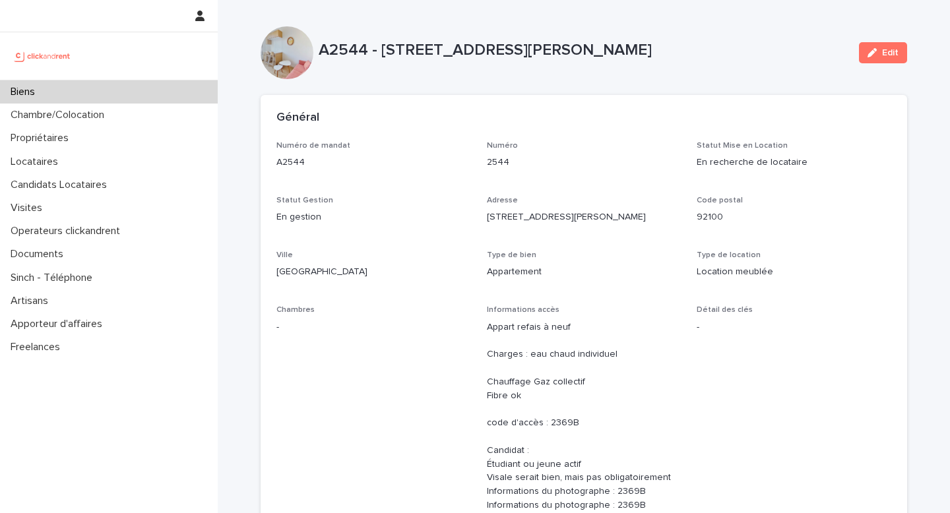
click at [629, 221] on p "22 rue Moreau Vauthier" at bounding box center [584, 217] width 195 height 14
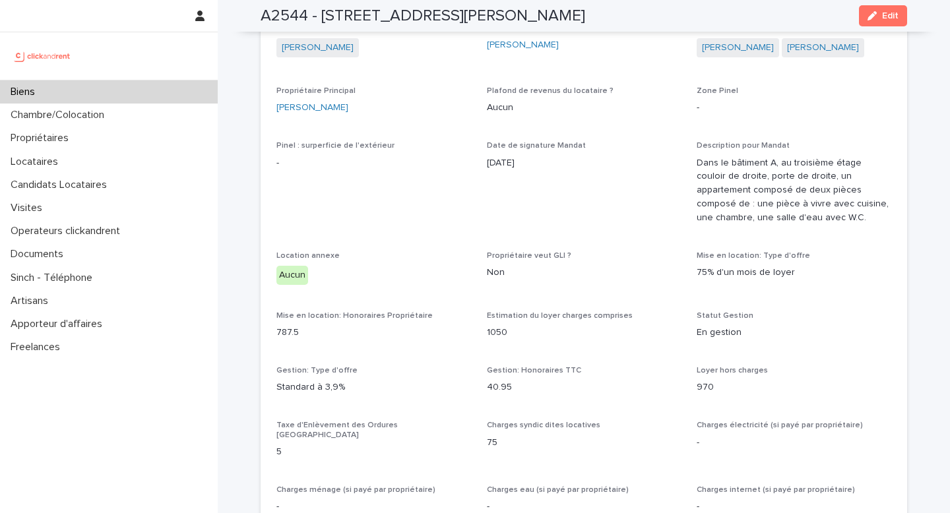
click at [660, 189] on span "Date de signature Mandat 1/9/2025" at bounding box center [584, 188] width 195 height 94
click at [575, 199] on span "Date de signature Mandat 1/9/2025" at bounding box center [584, 188] width 195 height 94
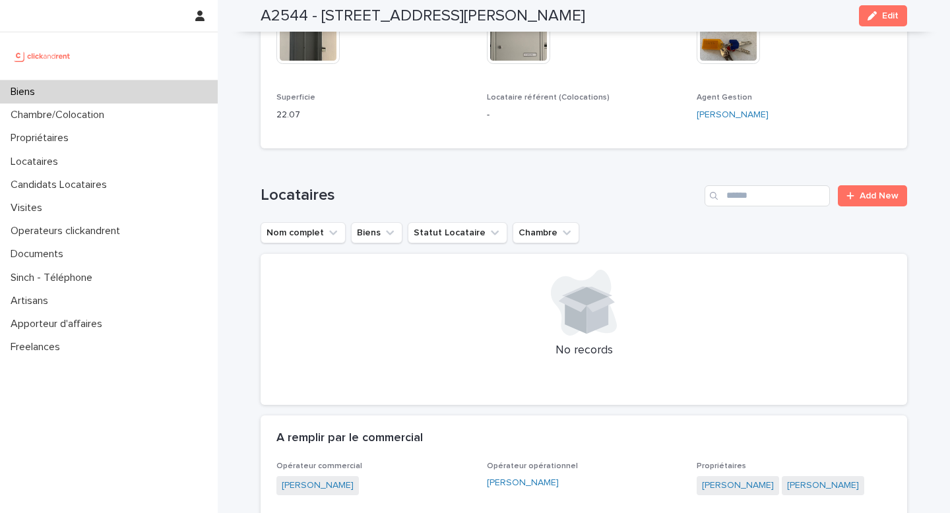
scroll to position [0, 0]
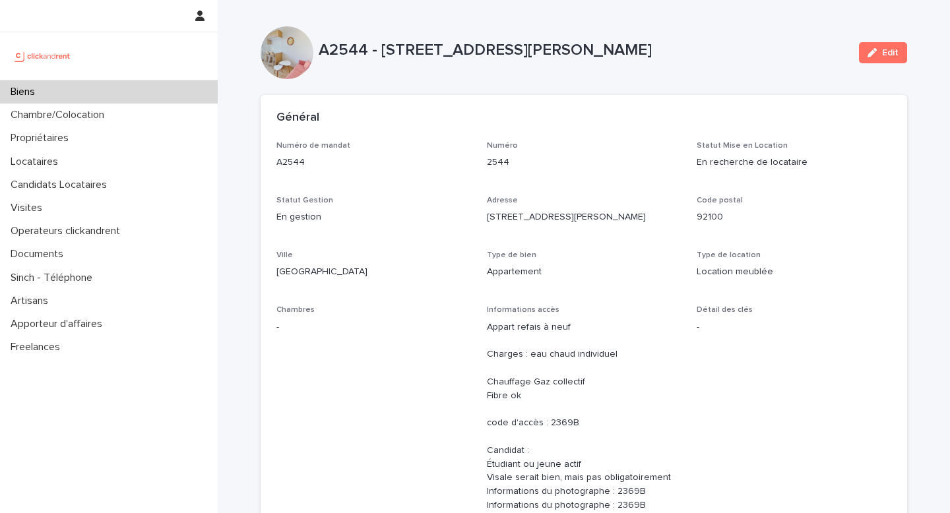
click at [605, 174] on div "Numéro 2544" at bounding box center [584, 160] width 195 height 39
drag, startPoint x: 510, startPoint y: 30, endPoint x: 512, endPoint y: 53, distance: 22.5
click at [511, 31] on div "A2544 - 22 rue Moreau Vauthier, Boulogne-Billancourt 92100 Edit" at bounding box center [584, 52] width 646 height 53
drag, startPoint x: 526, startPoint y: 122, endPoint x: 530, endPoint y: 138, distance: 17.0
click at [525, 121] on div "Général" at bounding box center [580, 118] width 609 height 15
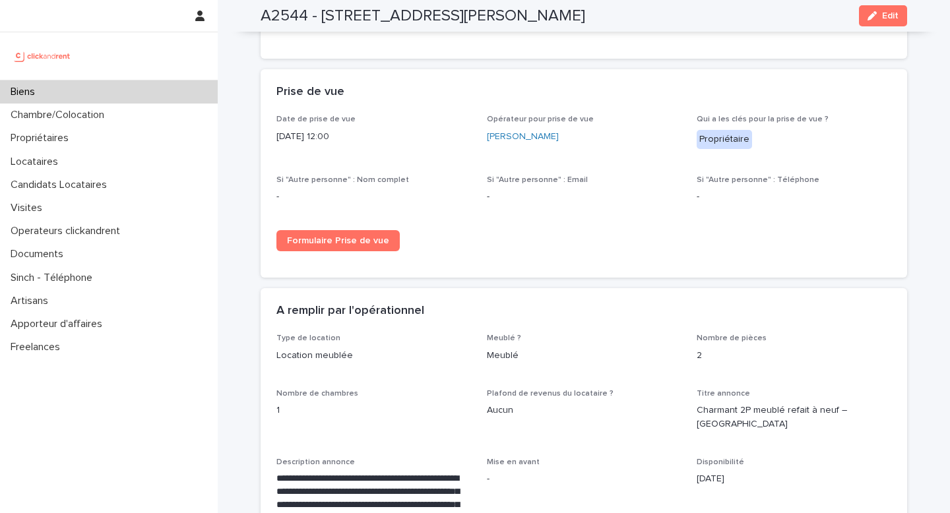
scroll to position [2005, 0]
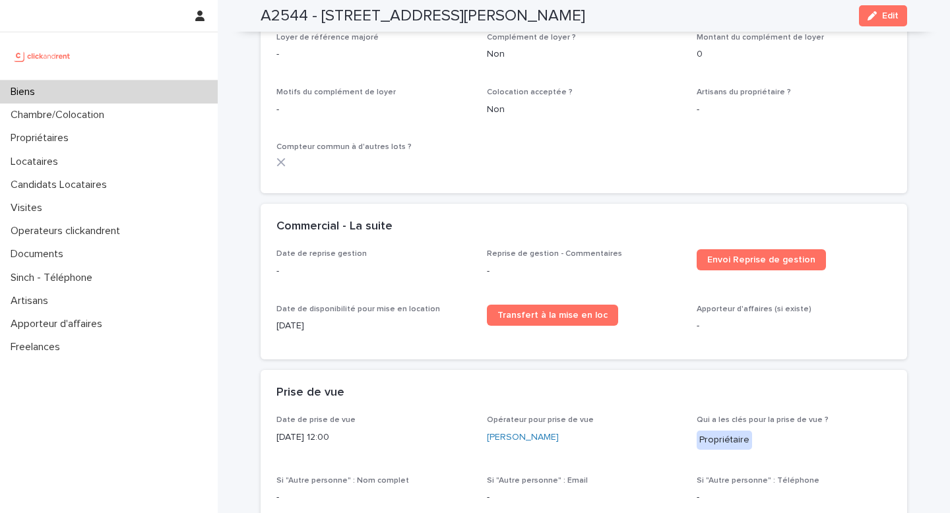
drag, startPoint x: 722, startPoint y: 160, endPoint x: 698, endPoint y: 173, distance: 27.2
drag, startPoint x: 667, startPoint y: 166, endPoint x: 654, endPoint y: 240, distance: 75.2
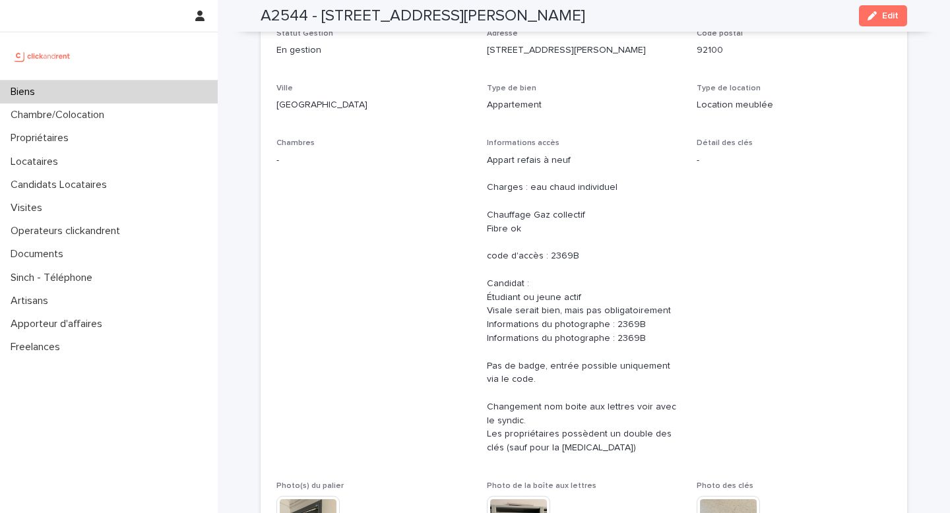
scroll to position [0, 0]
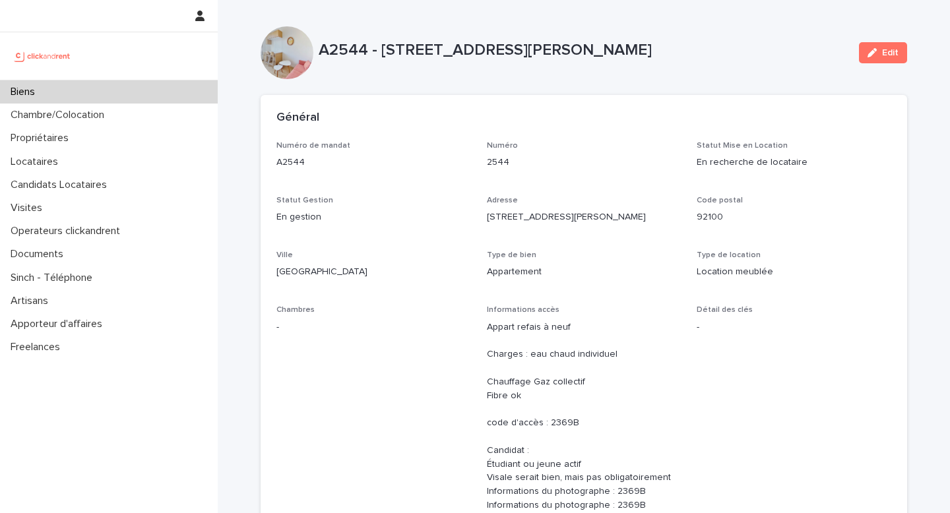
click at [605, 121] on div "Général" at bounding box center [580, 118] width 609 height 15
click at [44, 83] on div "Biens" at bounding box center [109, 91] width 218 height 23
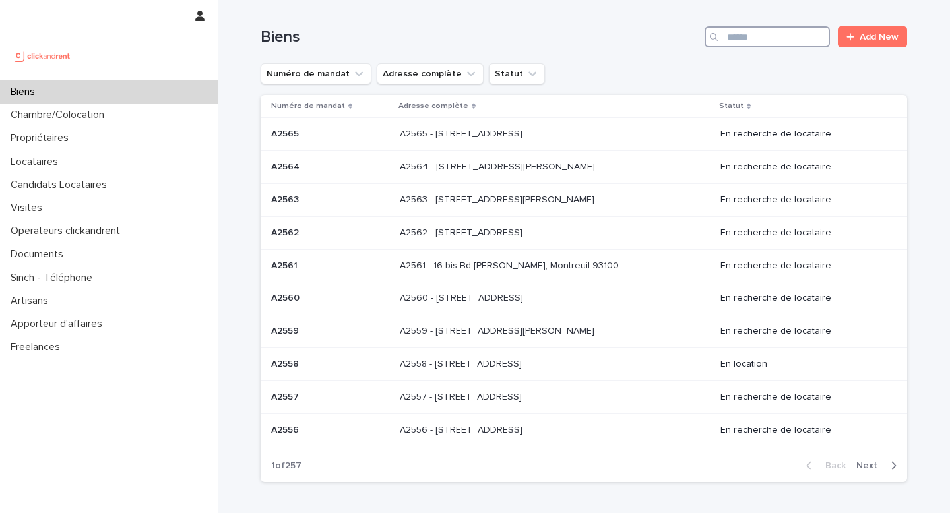
click at [737, 38] on input "Search" at bounding box center [766, 36] width 125 height 21
paste input "*****"
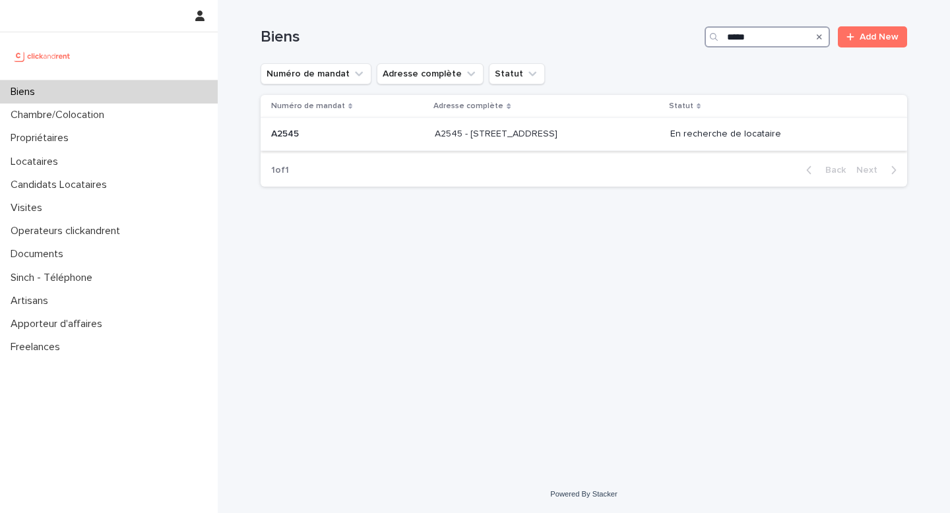
type input "*****"
click at [615, 144] on div "A2545 - 45 Rue de Tourtille, Paris 75020 A2545 - 45 Rue de Tourtille, Paris 750…" at bounding box center [547, 134] width 225 height 22
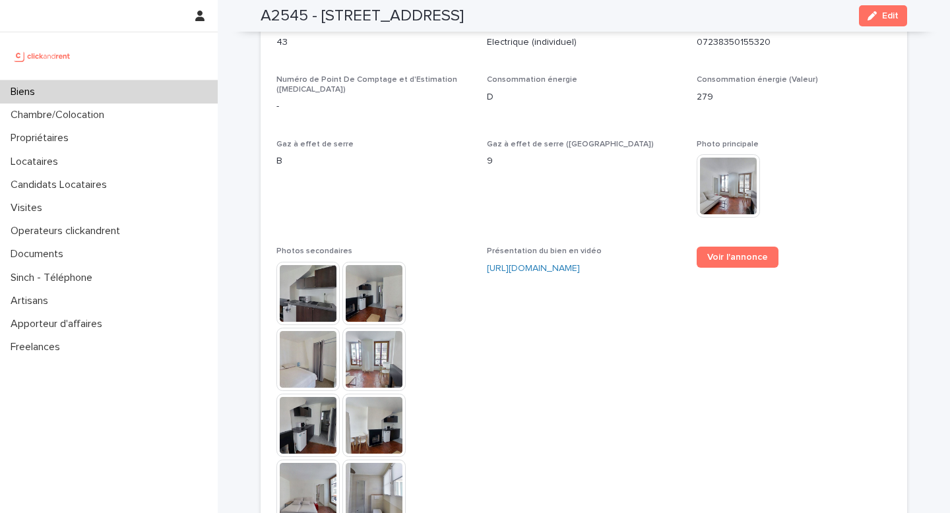
scroll to position [2831, 0]
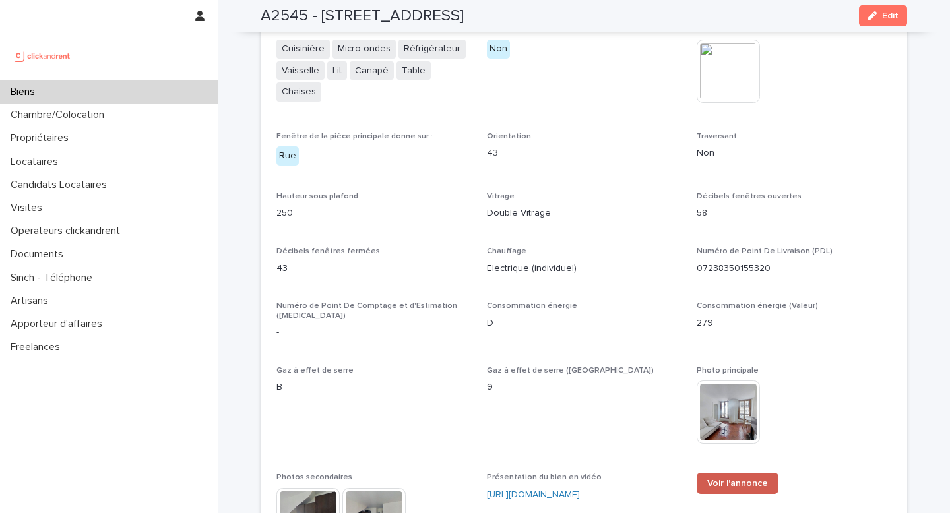
click at [732, 473] on link "Voir l'annonce" at bounding box center [737, 483] width 82 height 21
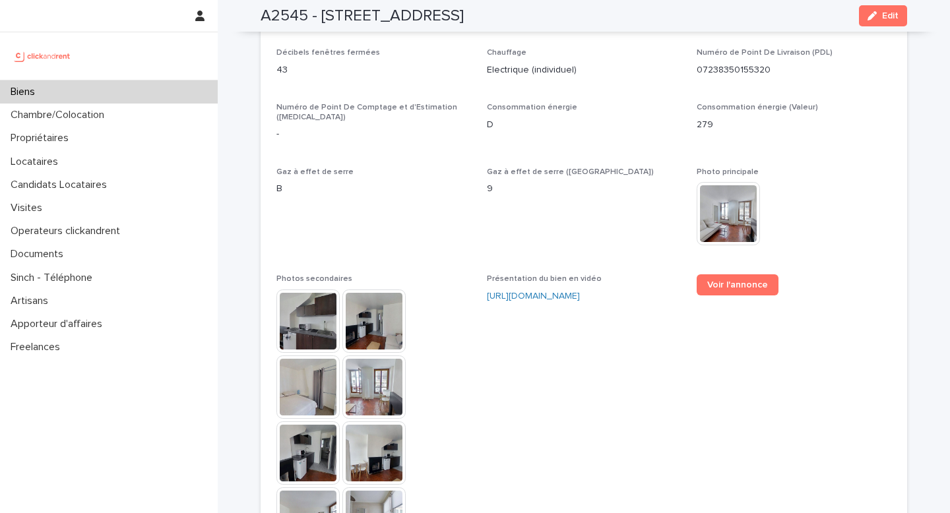
scroll to position [3022, 0]
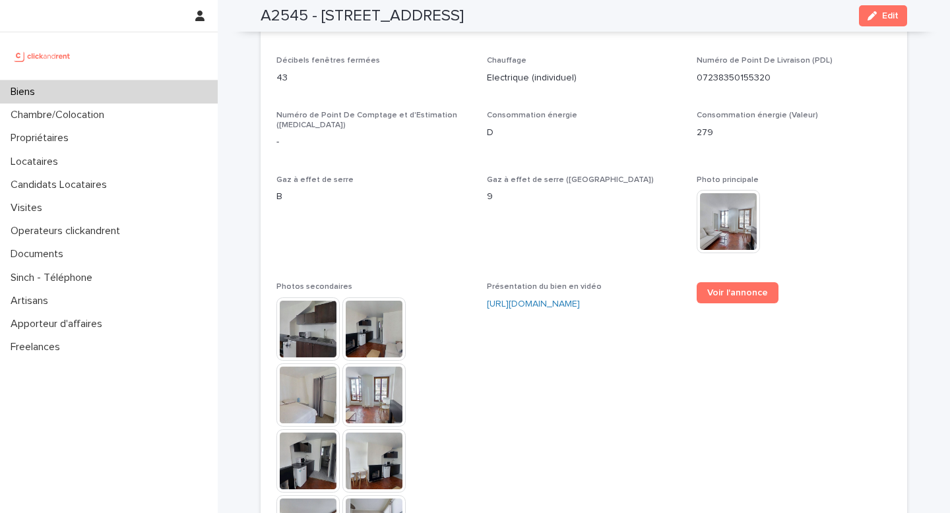
click at [155, 88] on div "Biens" at bounding box center [109, 91] width 218 height 23
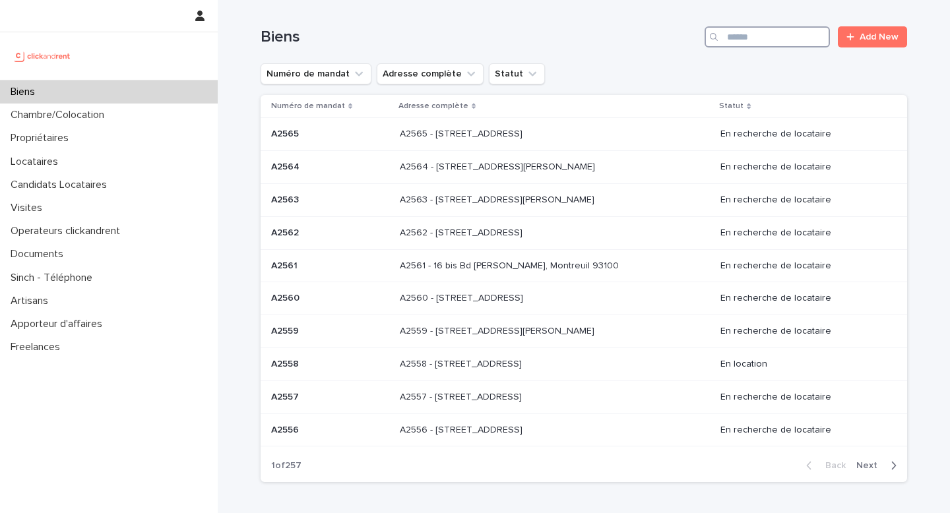
click at [745, 40] on input "Search" at bounding box center [766, 36] width 125 height 21
paste input "*****"
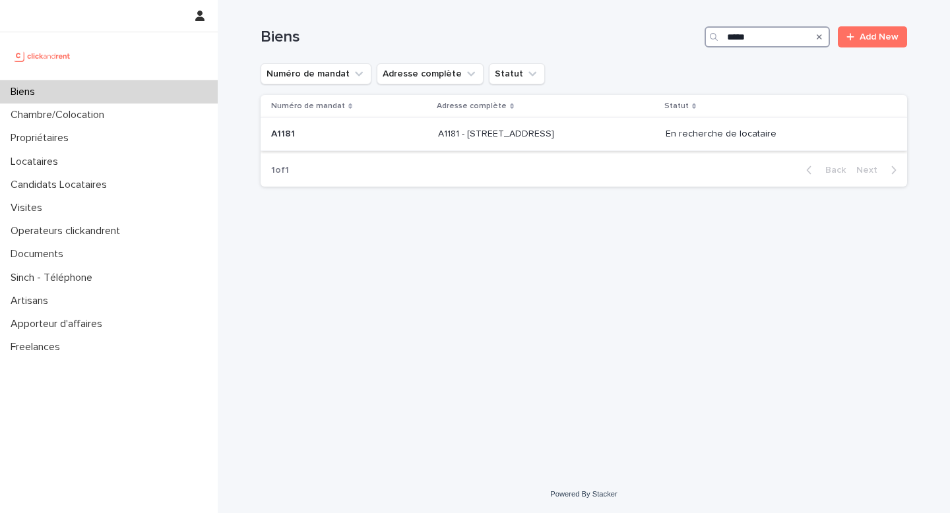
type input "*****"
click at [537, 135] on p "A1181 - 108 rue Saint-Maur, Paris 75011" at bounding box center [497, 133] width 119 height 14
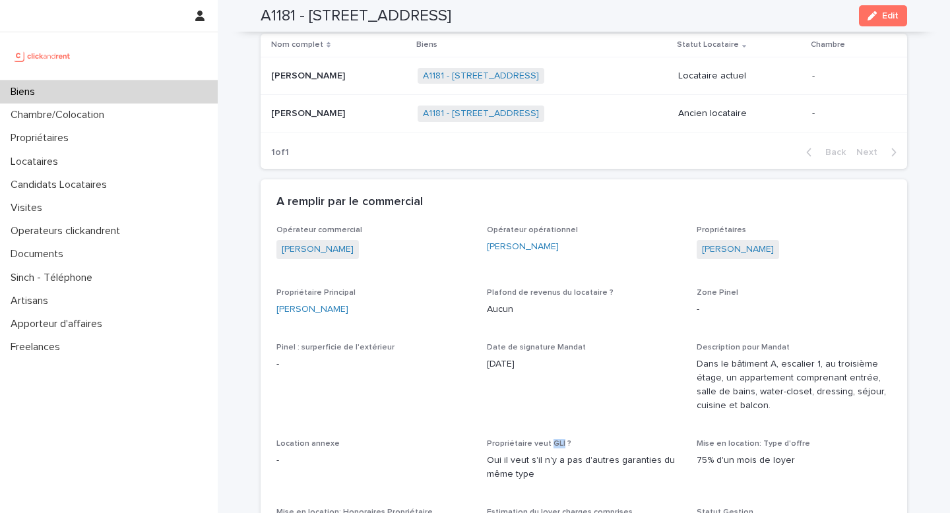
scroll to position [641, 0]
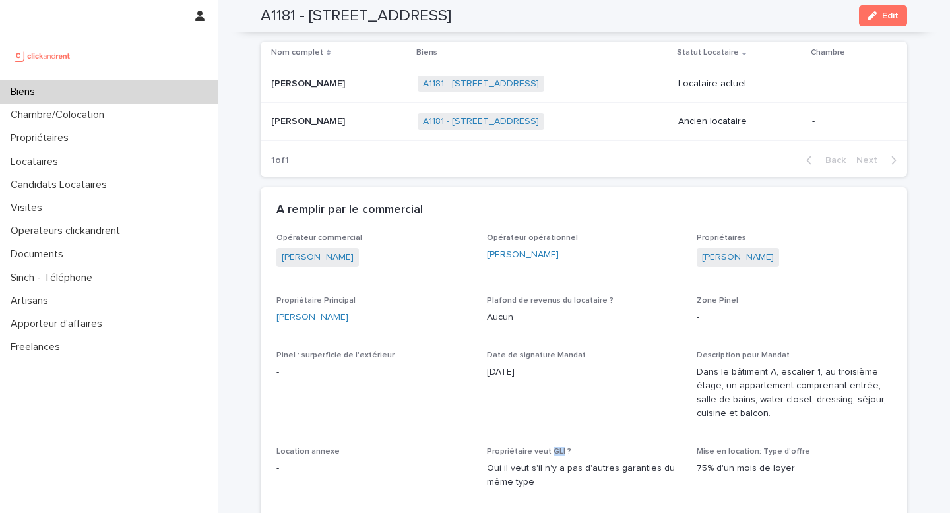
click at [59, 96] on div "Biens" at bounding box center [109, 91] width 218 height 23
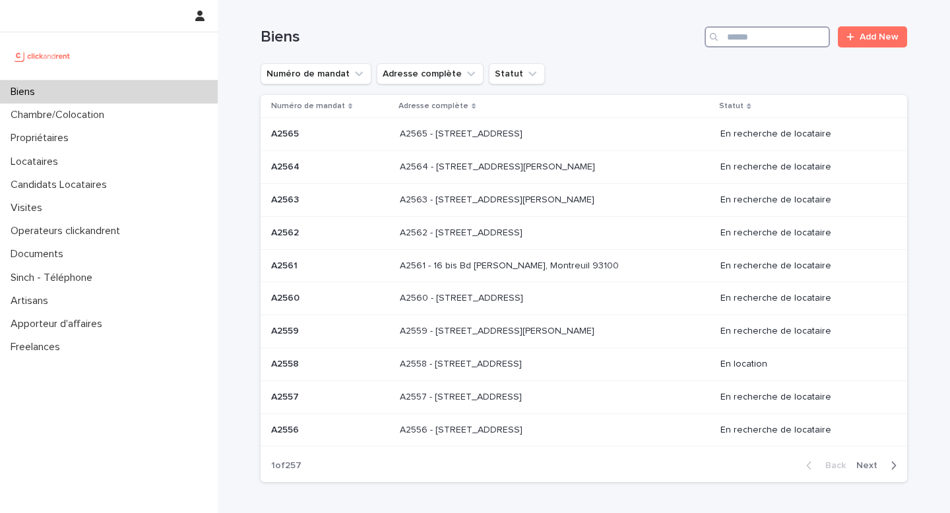
click at [751, 40] on input "Search" at bounding box center [766, 36] width 125 height 21
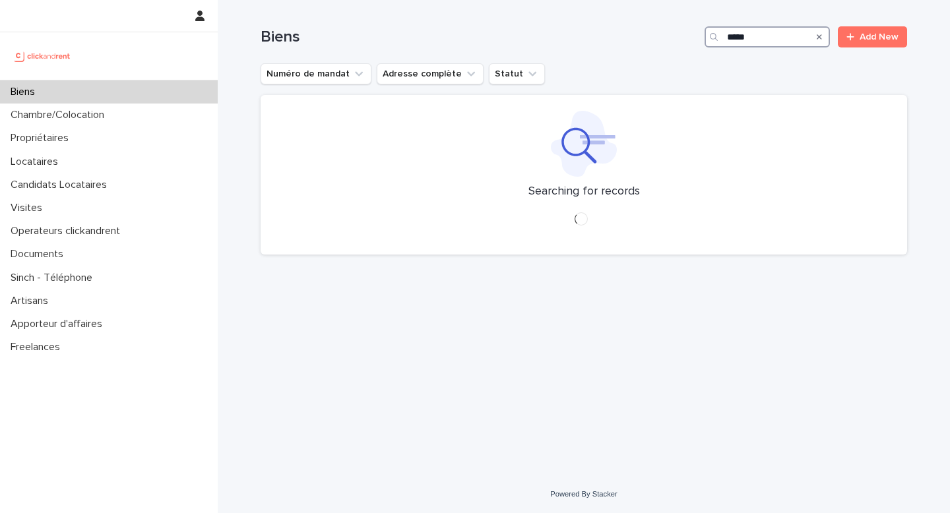
type input "*****"
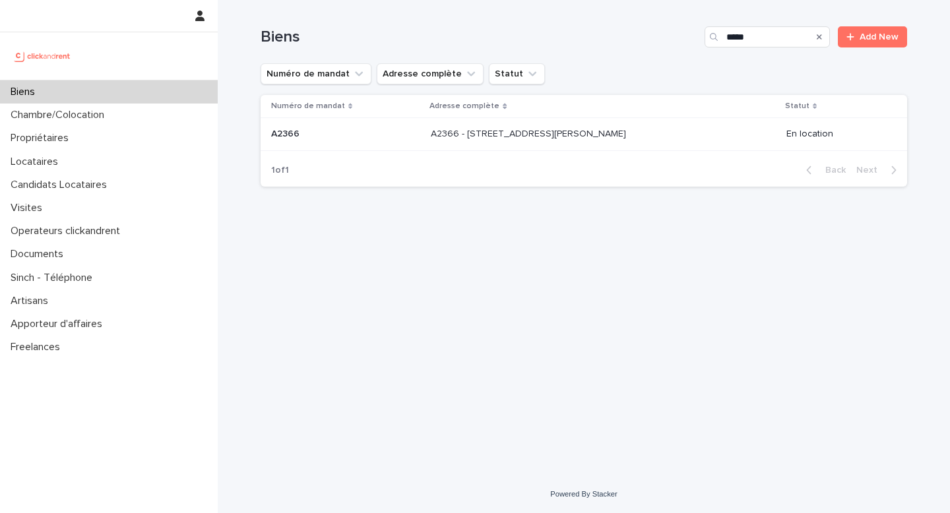
click at [546, 140] on p "A2366 - 36 bis rue Auguste Granier, Toulouse 31000" at bounding box center [530, 133] width 198 height 14
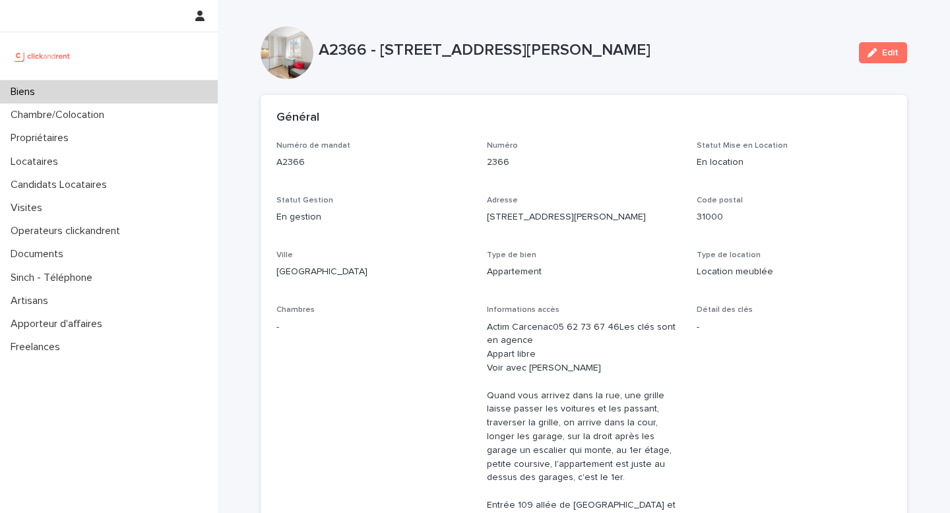
scroll to position [908, 0]
